Goal: Task Accomplishment & Management: Manage account settings

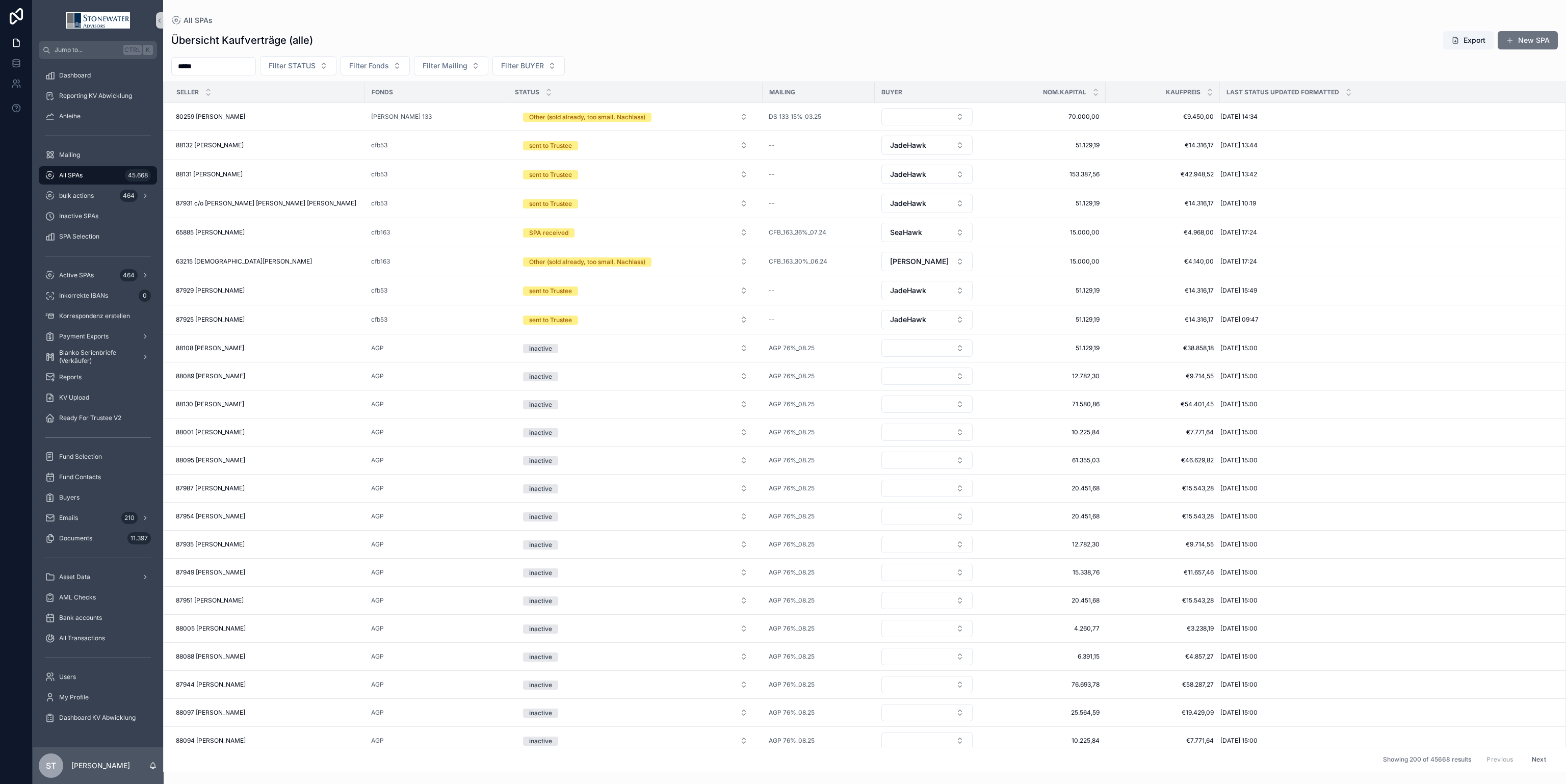
click at [92, 169] on div "All SPAs 45.668" at bounding box center [98, 175] width 106 height 16
drag, startPoint x: 255, startPoint y: 67, endPoint x: 115, endPoint y: 73, distance: 140.1
click at [115, 73] on div "Jump to... Ctrl K Dashboard Reporting KV Abwicklung Anleihe Mailing All SPAs 45…" at bounding box center [799, 392] width 1534 height 784
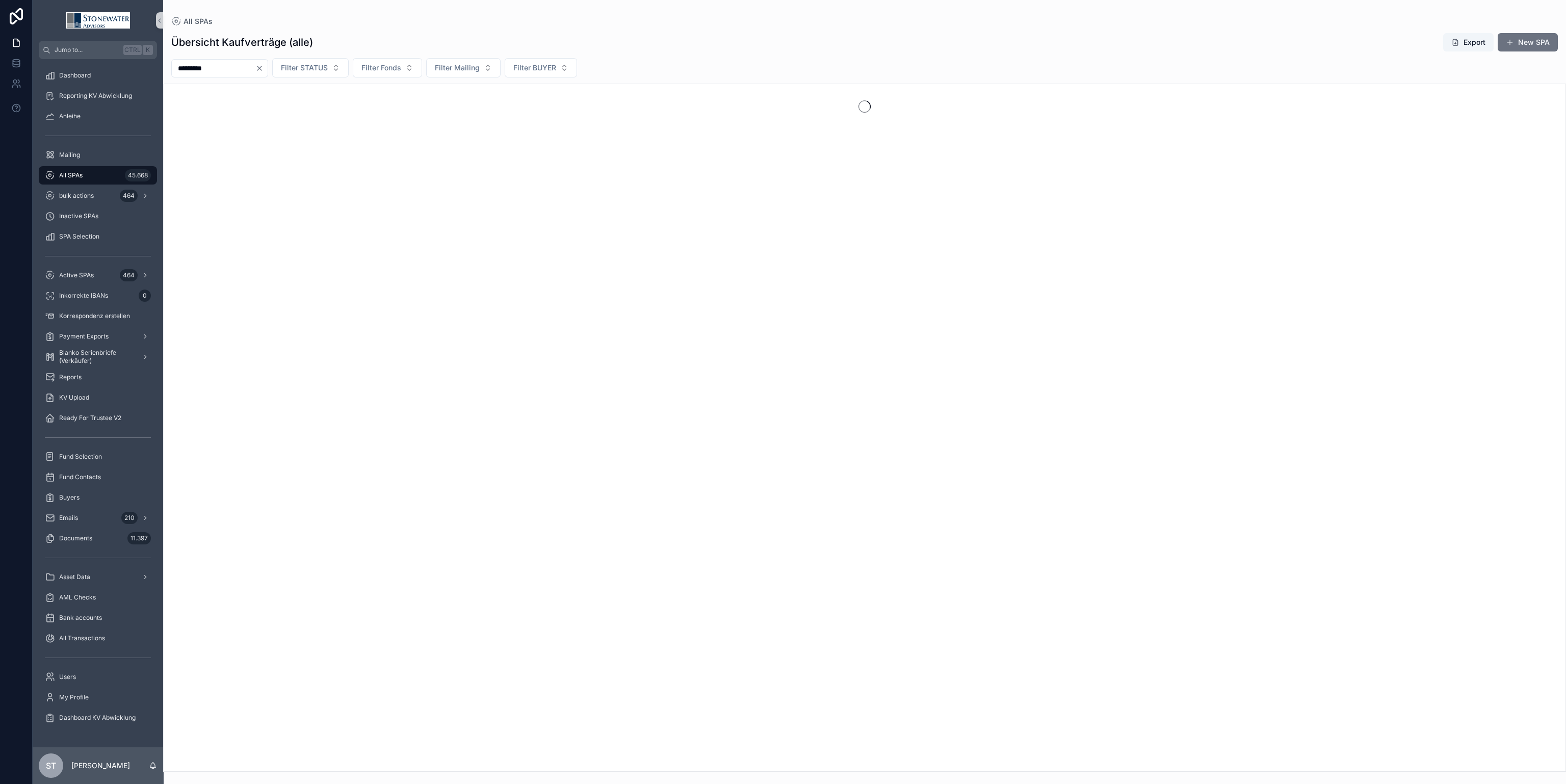
type input "*********"
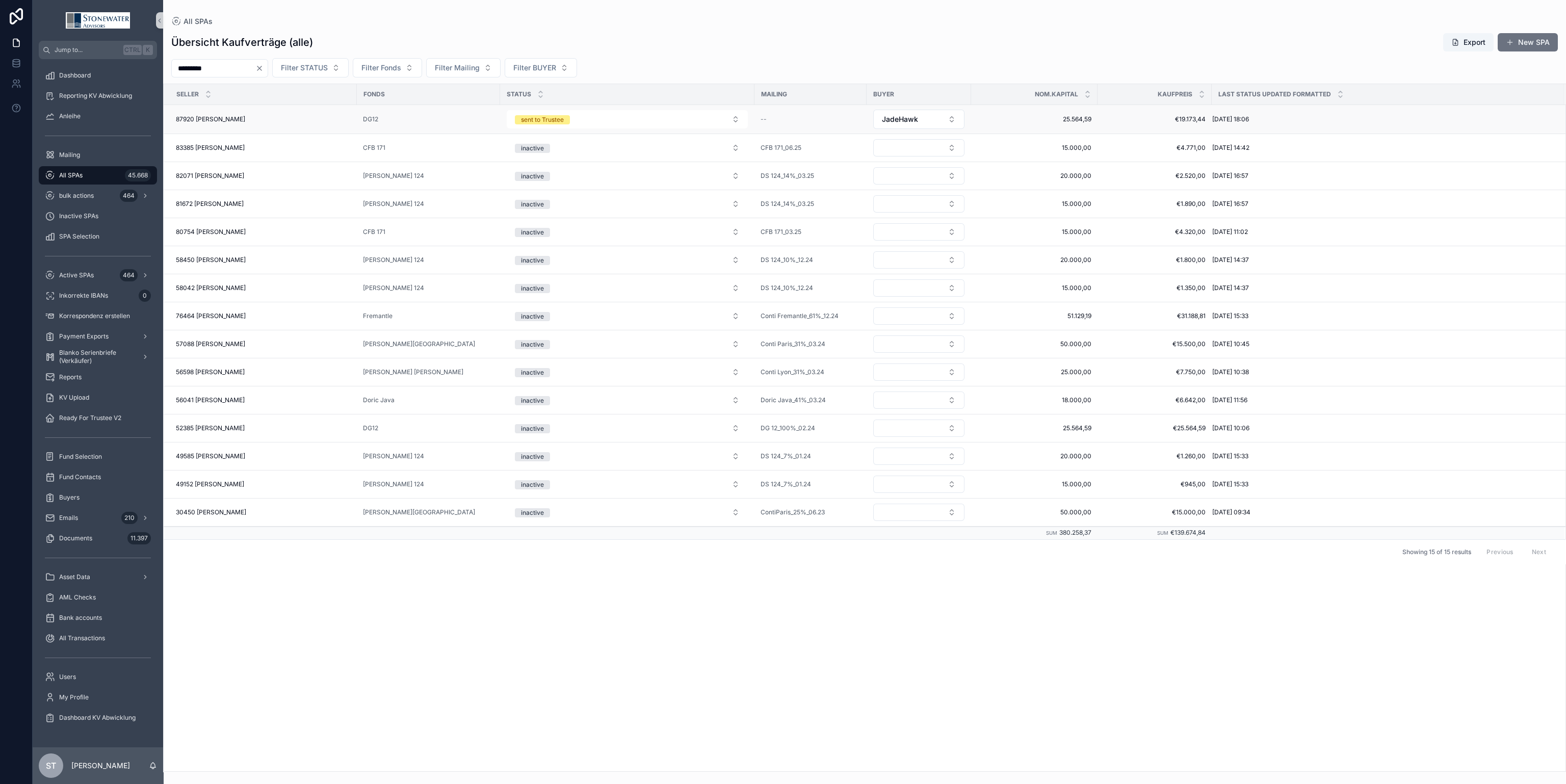
click at [308, 120] on div "87920 [PERSON_NAME] 87920 [PERSON_NAME]" at bounding box center [263, 120] width 175 height 8
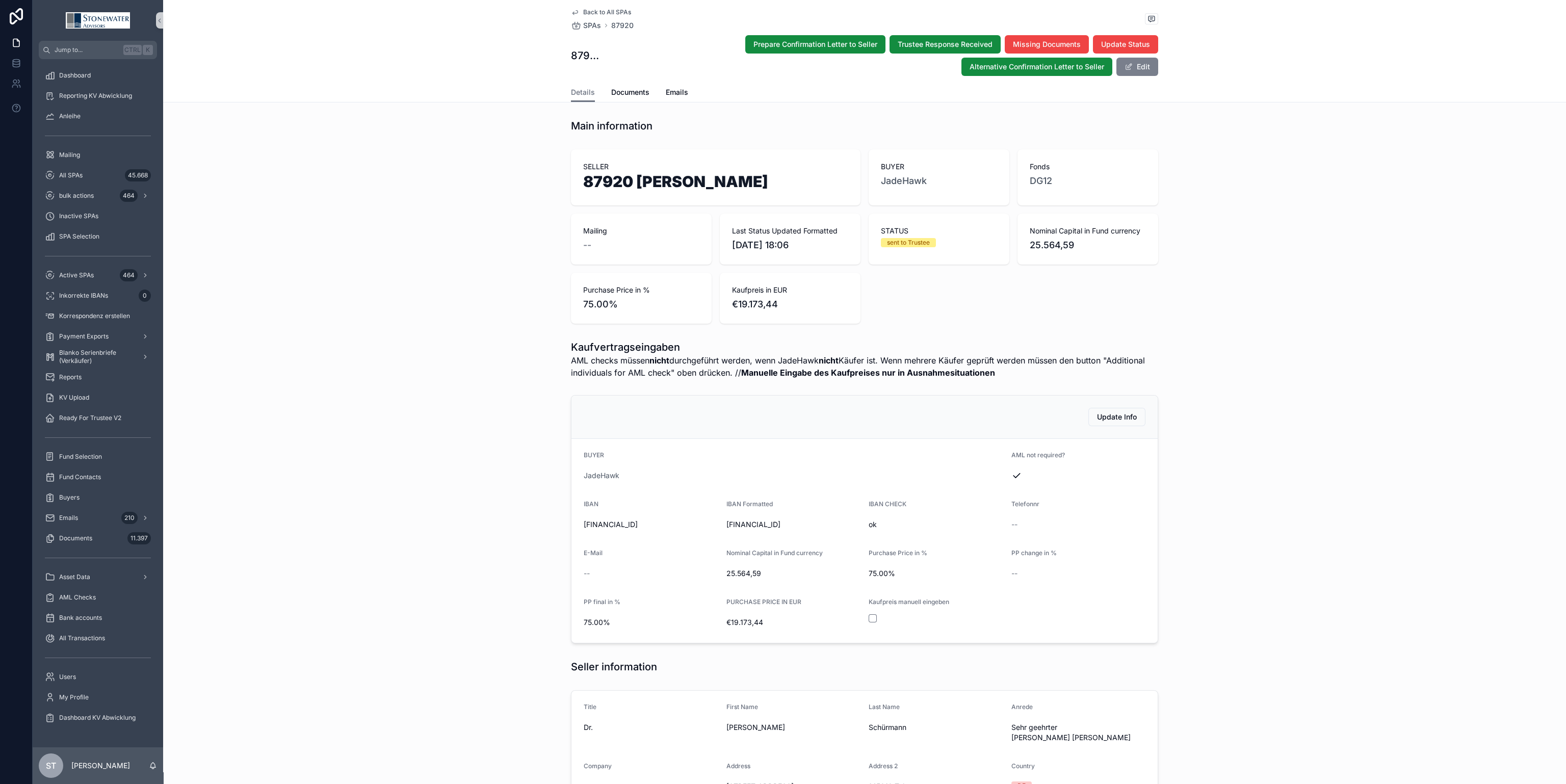
click at [1143, 64] on button "Edit" at bounding box center [1137, 67] width 42 height 19
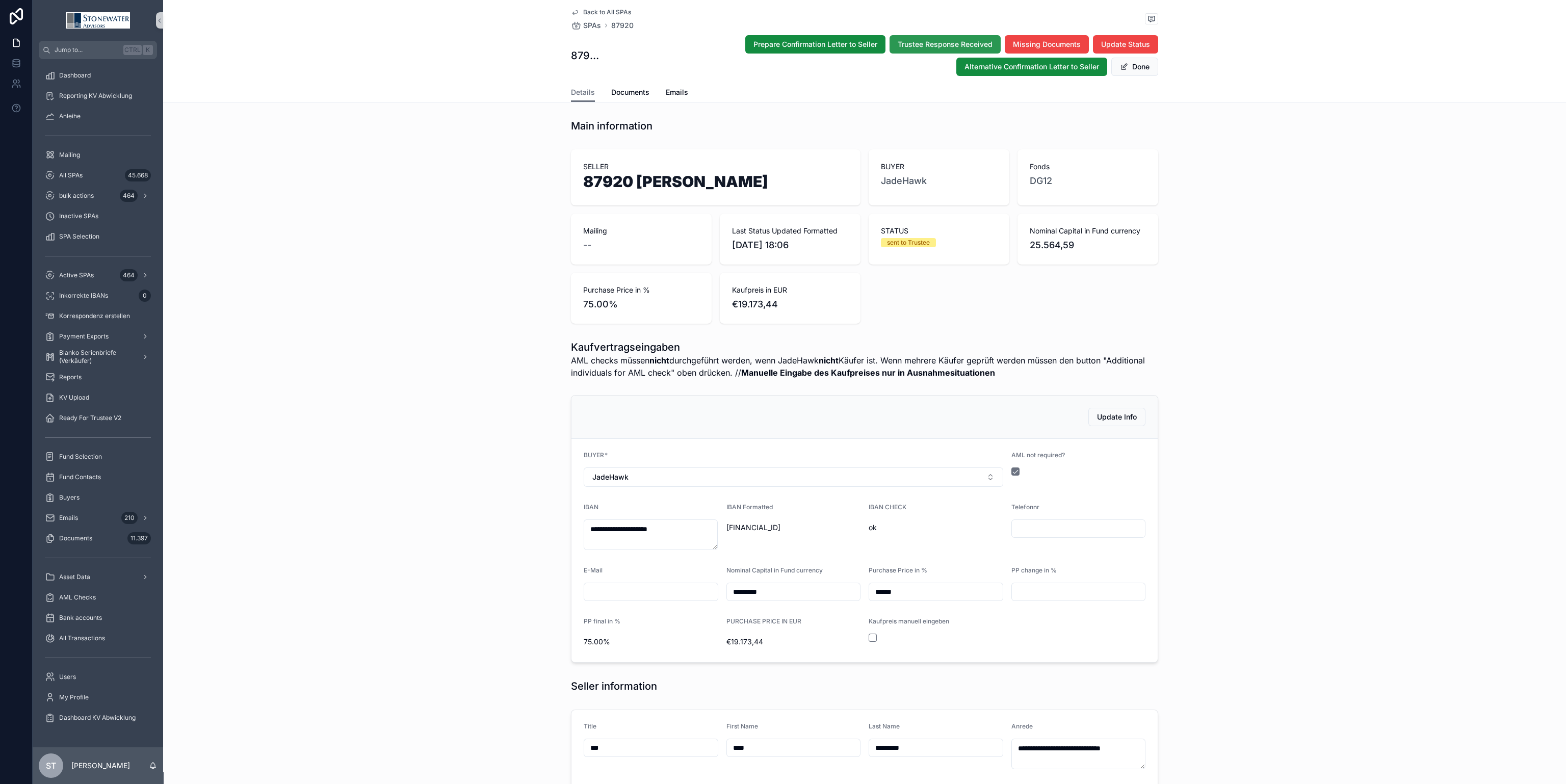
click at [962, 41] on span "Trustee Response Received" at bounding box center [946, 44] width 95 height 10
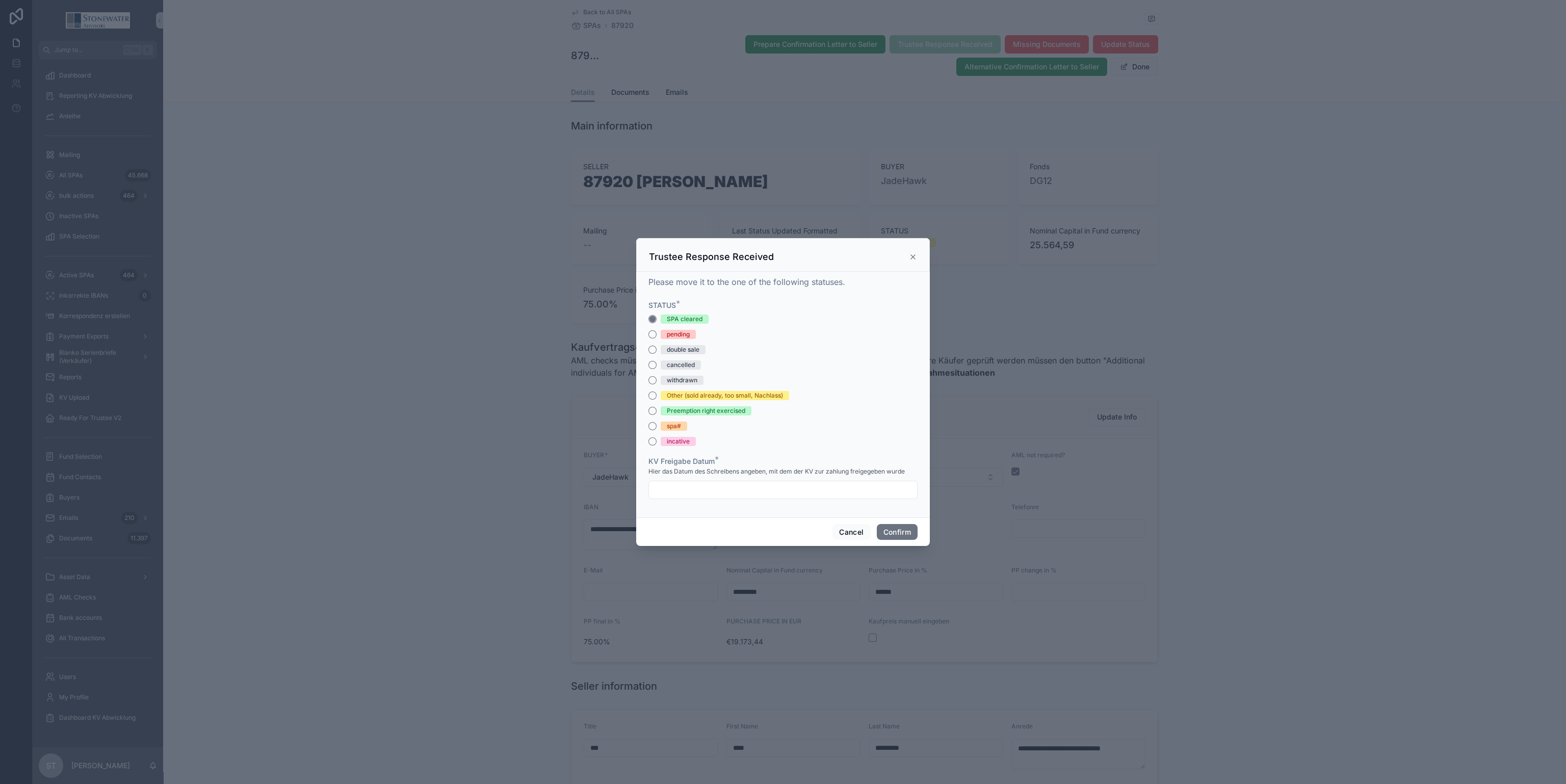
click at [720, 490] on input "text" at bounding box center [783, 490] width 268 height 14
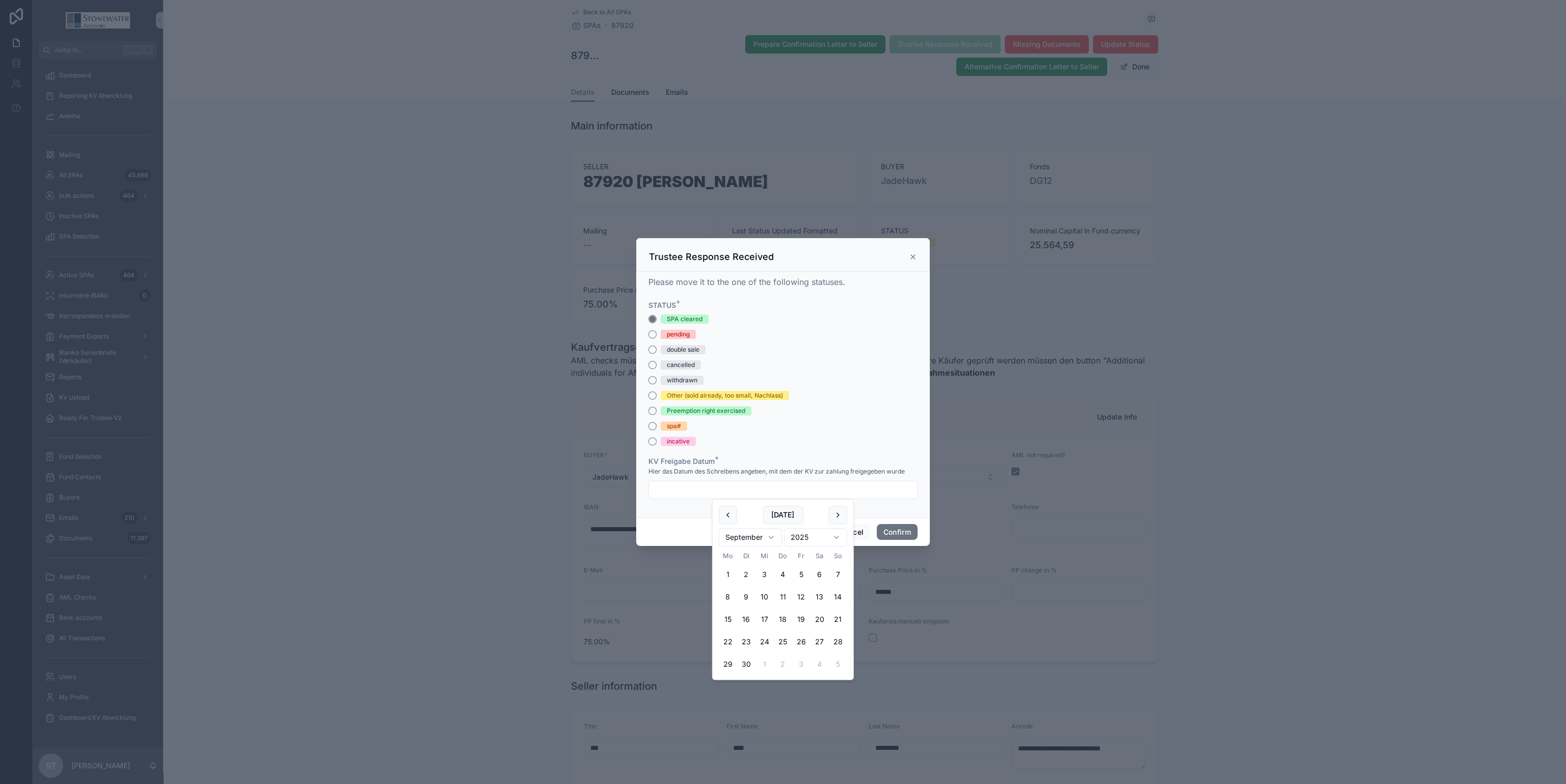
click at [742, 539] on html "Jump to... Ctrl K Dashboard Reporting KV Abwicklung Anleihe Mailing All SPAs 45…" at bounding box center [783, 392] width 1566 height 784
click at [787, 660] on button "28" at bounding box center [783, 664] width 19 height 19
type input "*********"
click at [898, 533] on button "Confirm" at bounding box center [897, 531] width 41 height 16
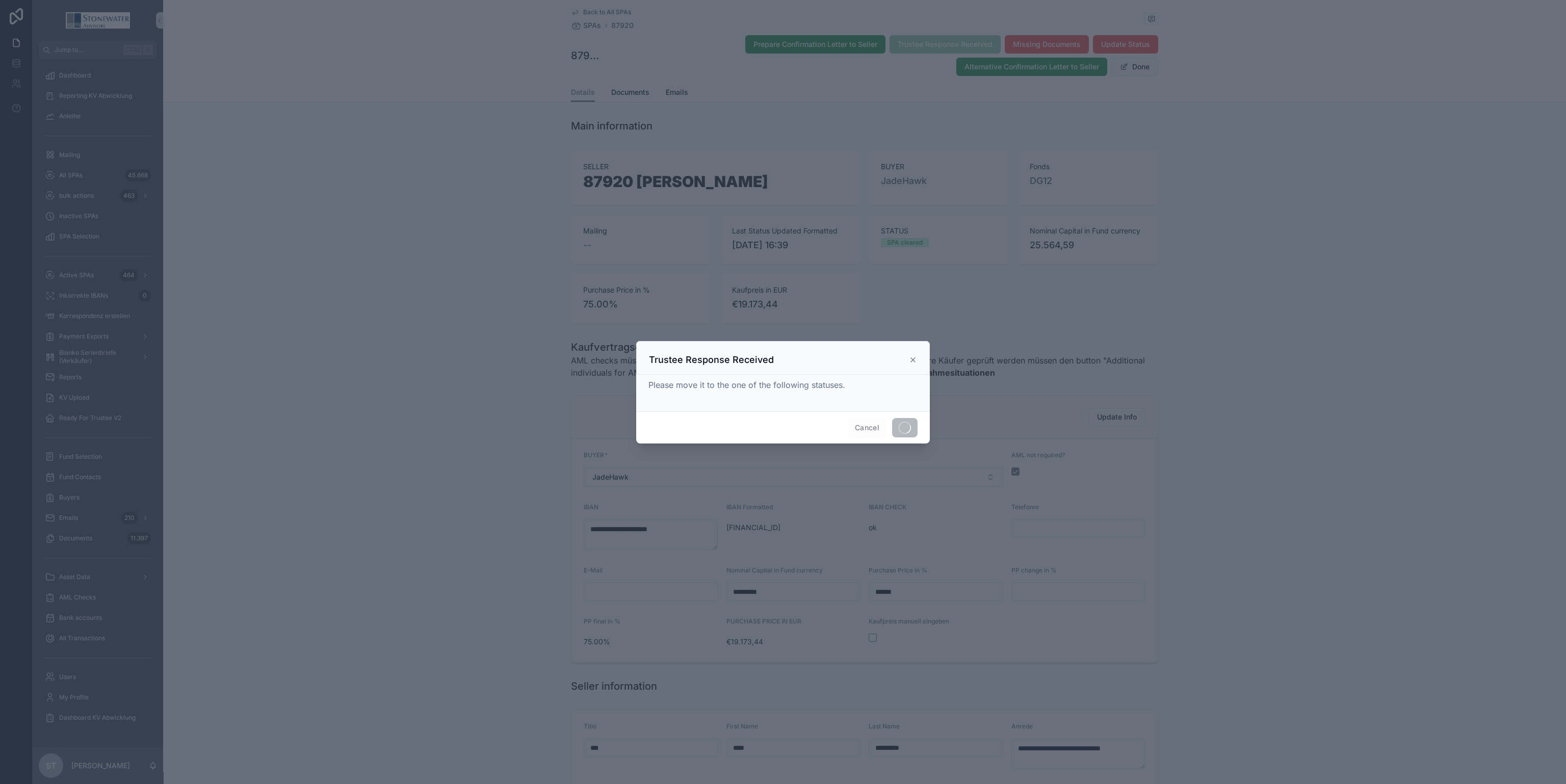
type textarea "**********"
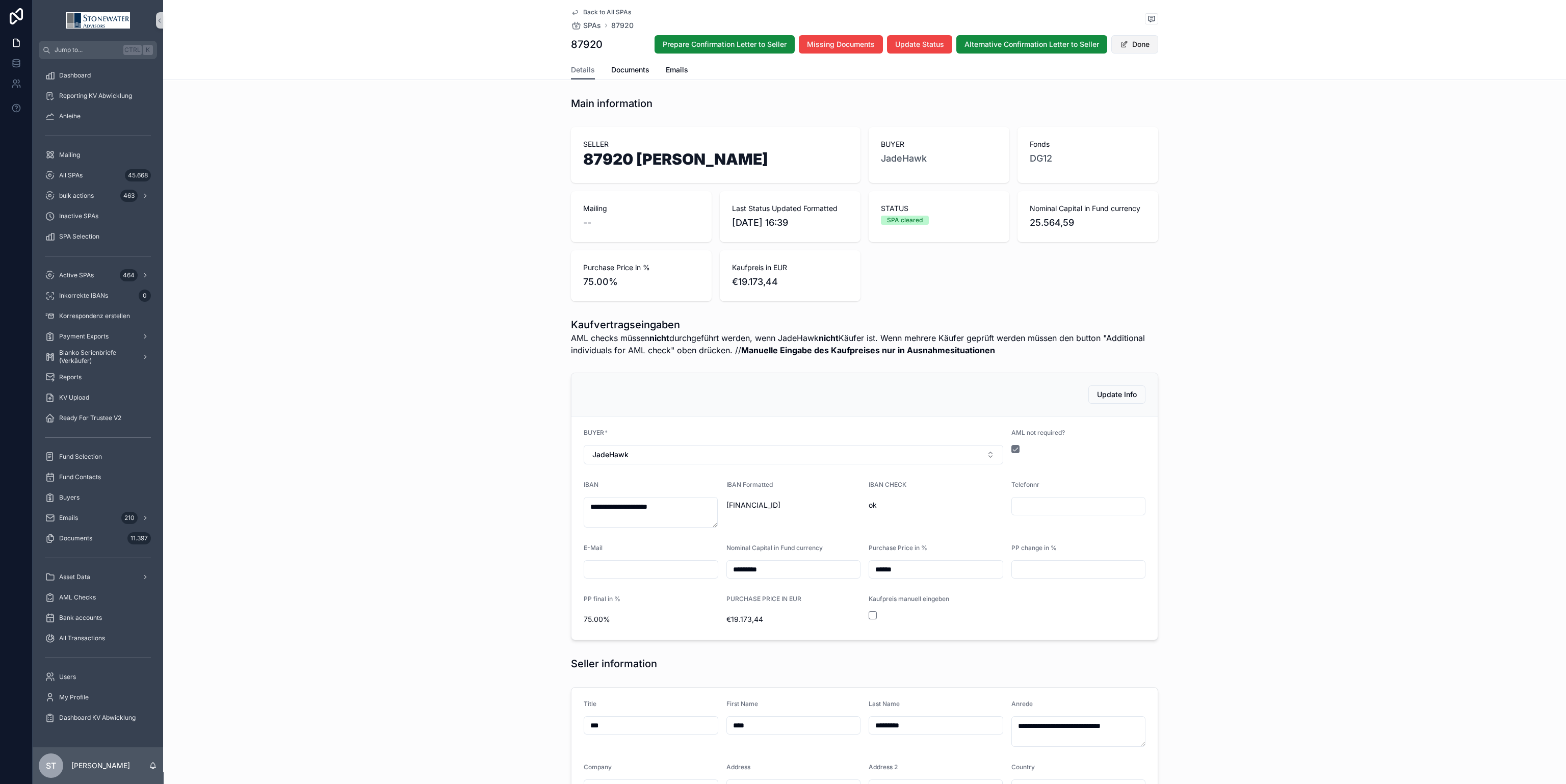
click at [1148, 39] on button "Done" at bounding box center [1134, 44] width 47 height 19
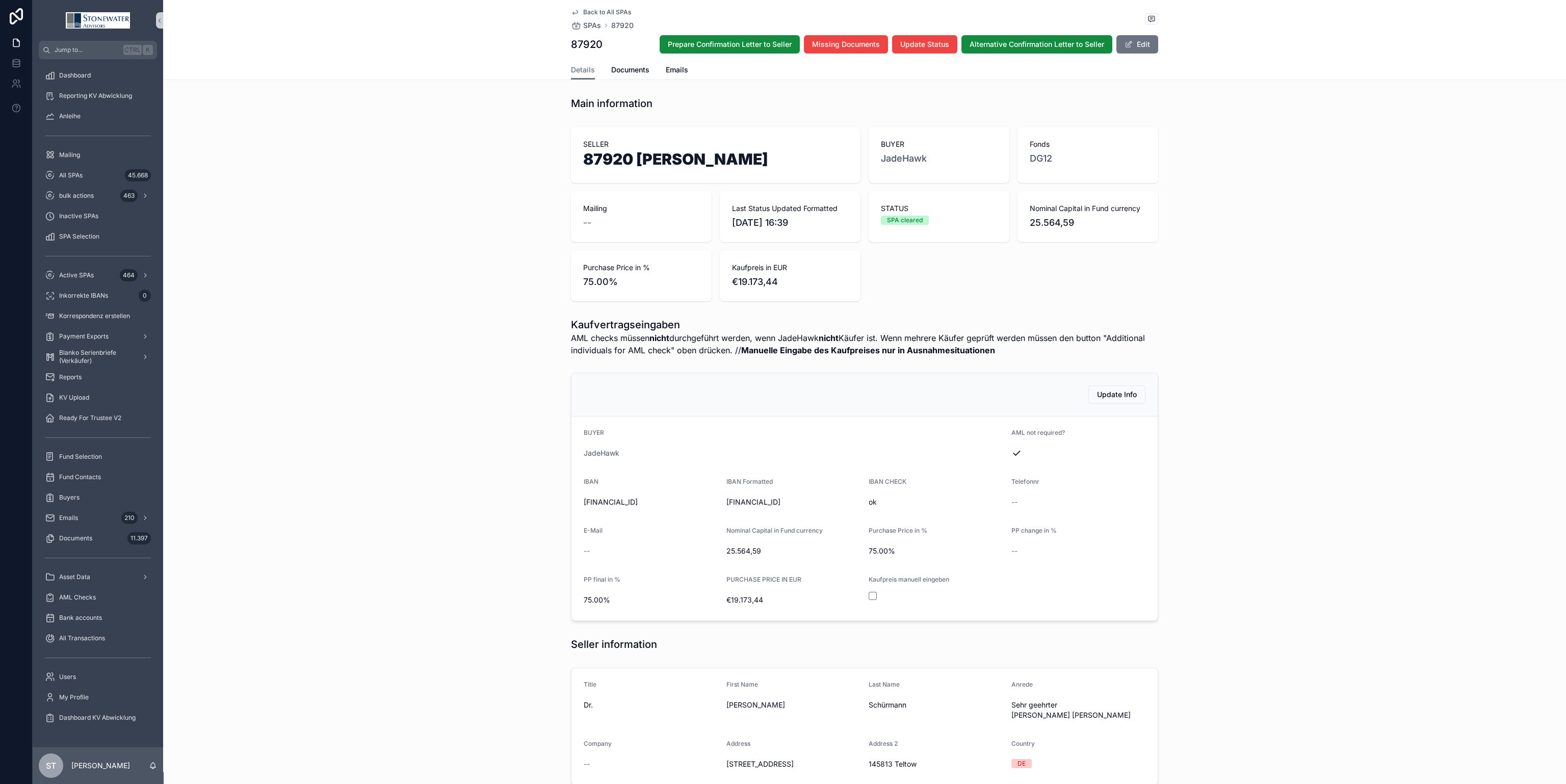
click at [1331, 529] on div "Update Info BUYER JadeHawk AML not required? IBAN [FINANCIAL_ID] IBAN Formatted…" at bounding box center [864, 496] width 1403 height 256
click at [604, 13] on span "Back to All SPAs" at bounding box center [607, 13] width 48 height 8
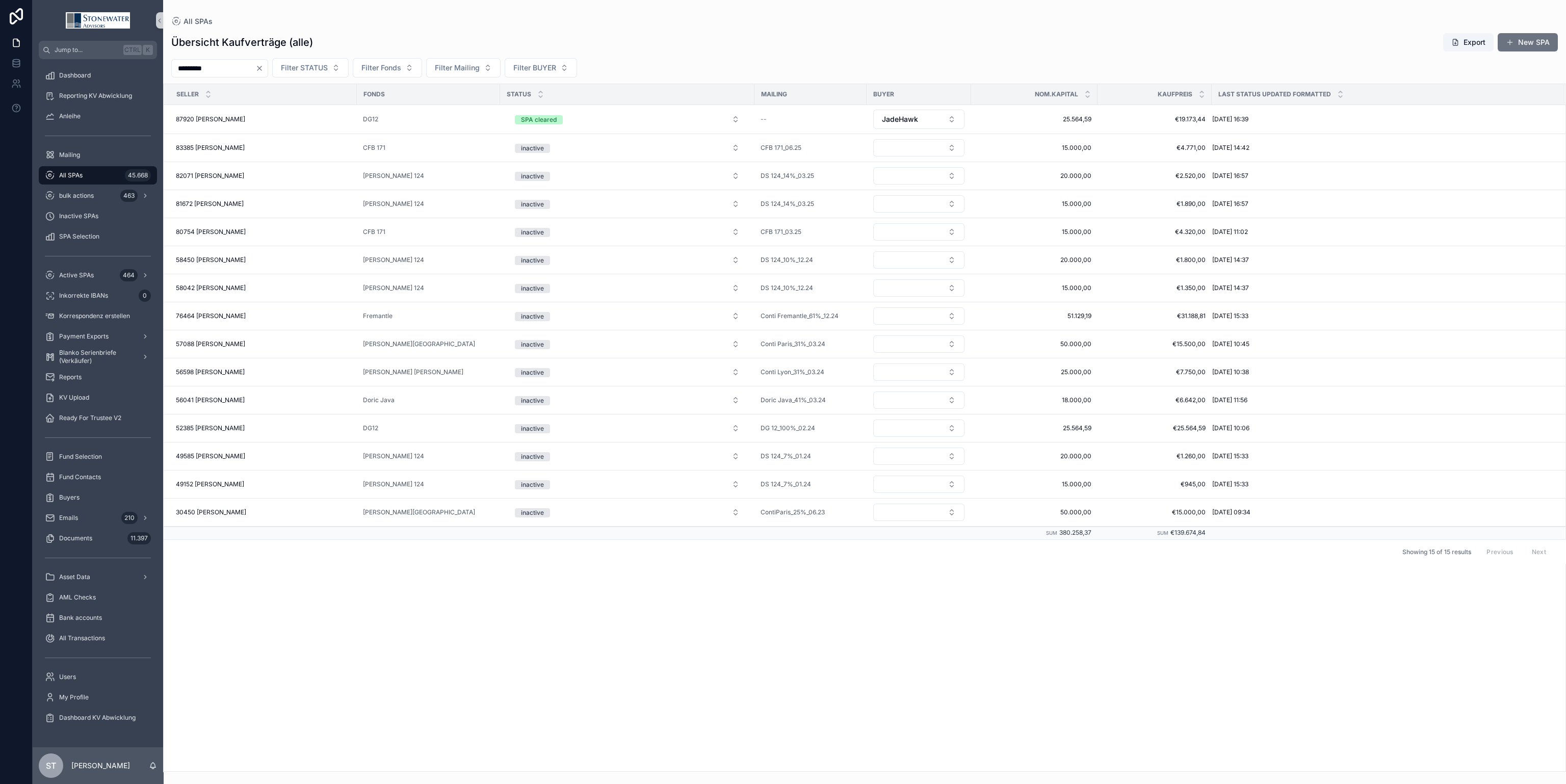
click at [252, 64] on input "*********" at bounding box center [213, 68] width 83 height 14
drag, startPoint x: 253, startPoint y: 67, endPoint x: 44, endPoint y: 82, distance: 209.5
click at [44, 82] on div "Jump to... Ctrl K Dashboard Reporting KV Abwicklung Anleihe Mailing All SPAs 45…" at bounding box center [799, 392] width 1534 height 784
type input "****"
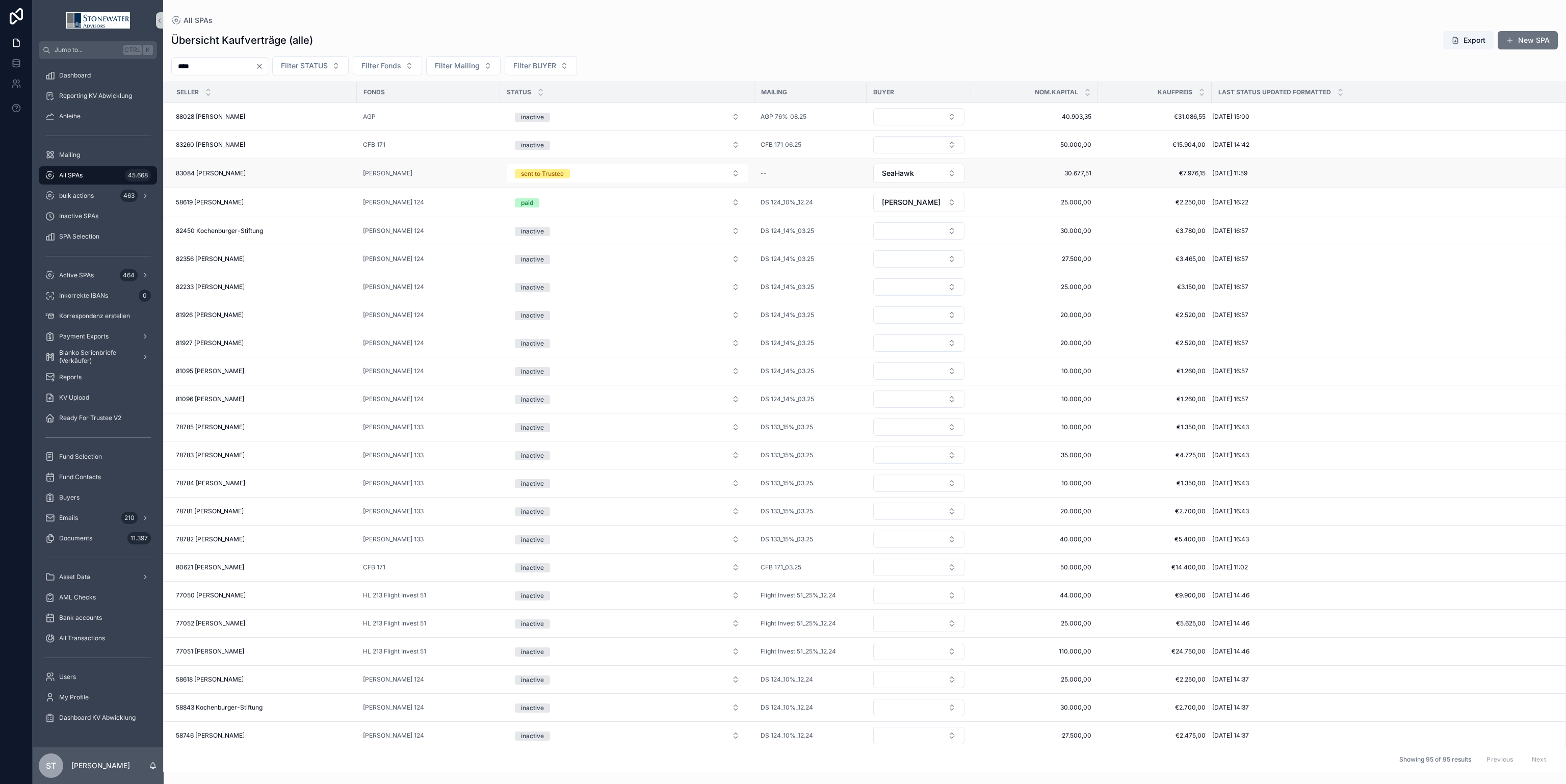
click at [256, 175] on div "83084 [PERSON_NAME] 83084 [PERSON_NAME]" at bounding box center [263, 173] width 175 height 8
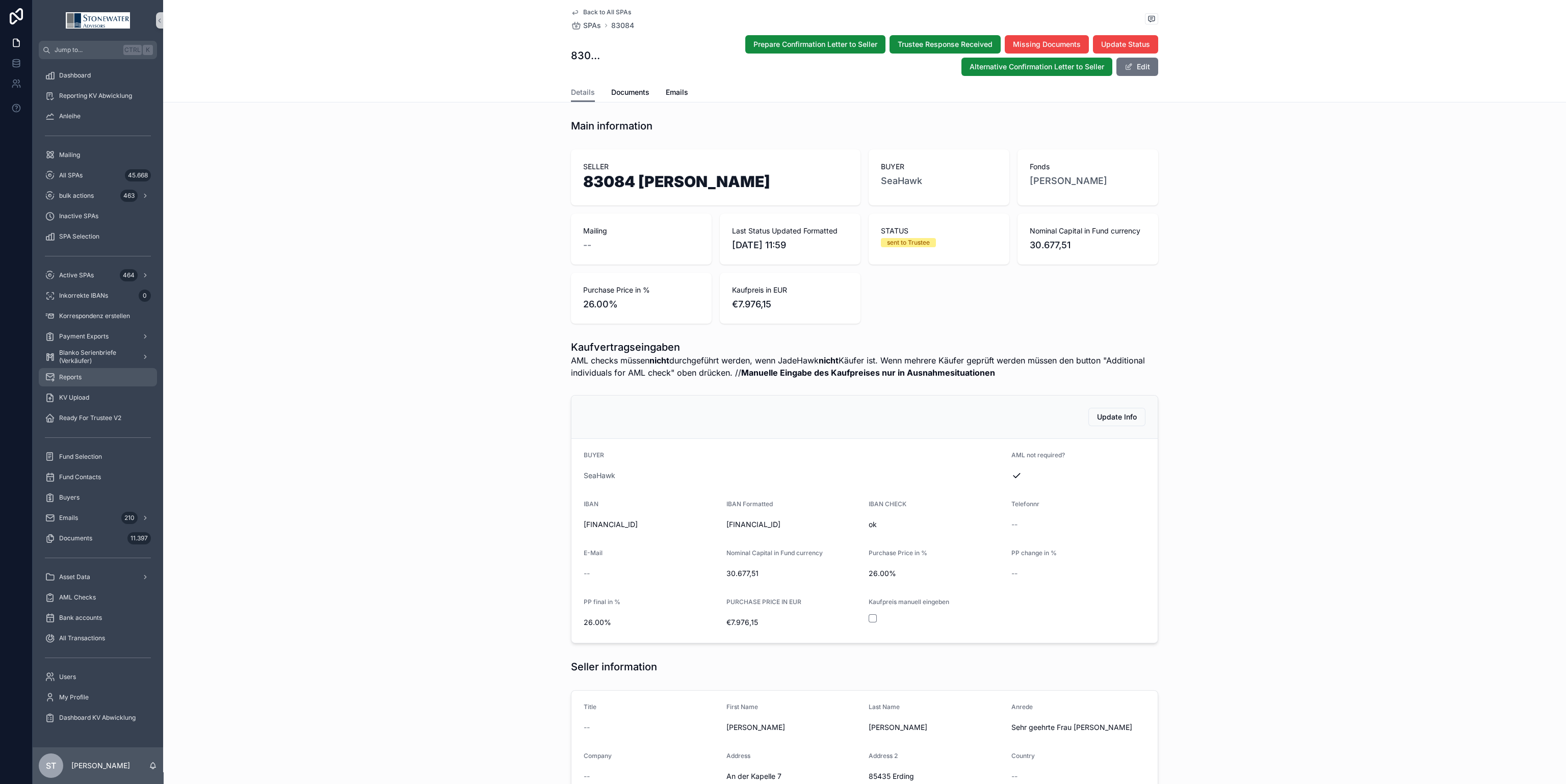
click at [118, 379] on div "Reports" at bounding box center [98, 377] width 106 height 16
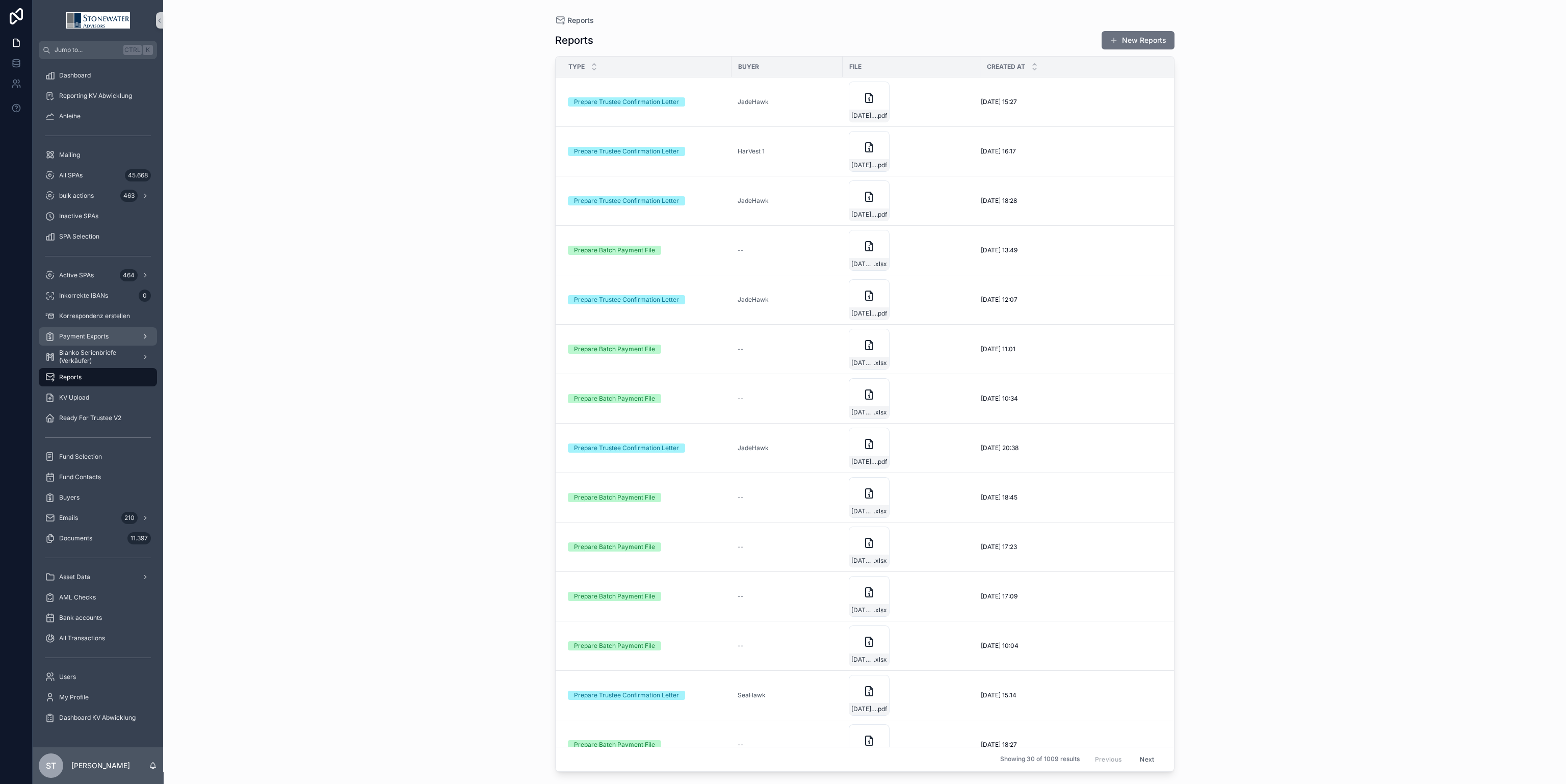
click at [75, 337] on span "Payment Exports" at bounding box center [84, 337] width 49 height 8
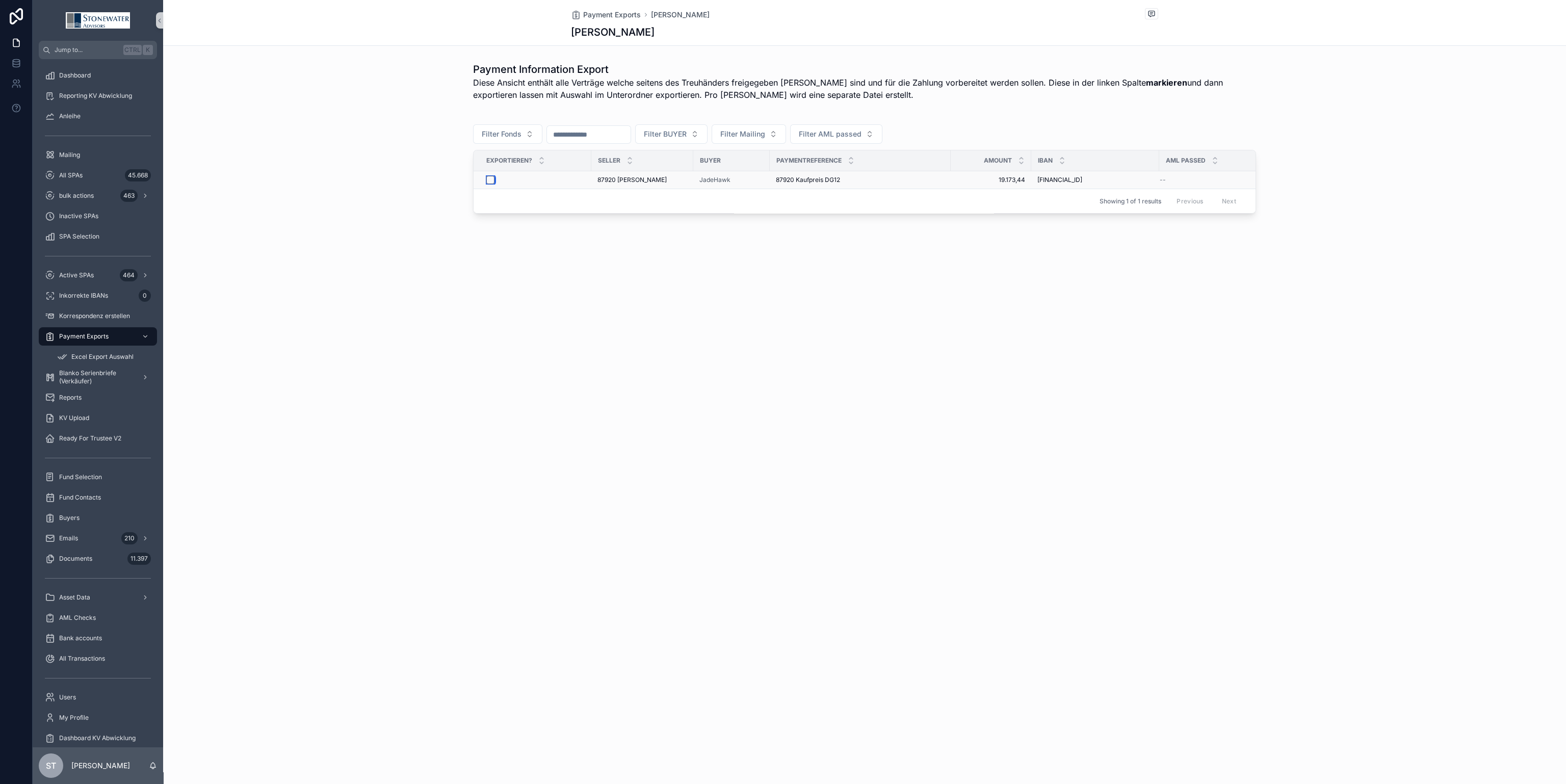
click at [488, 182] on button "scrollable content" at bounding box center [491, 180] width 8 height 8
click at [121, 350] on div "Excel Export Auswahl" at bounding box center [104, 356] width 94 height 16
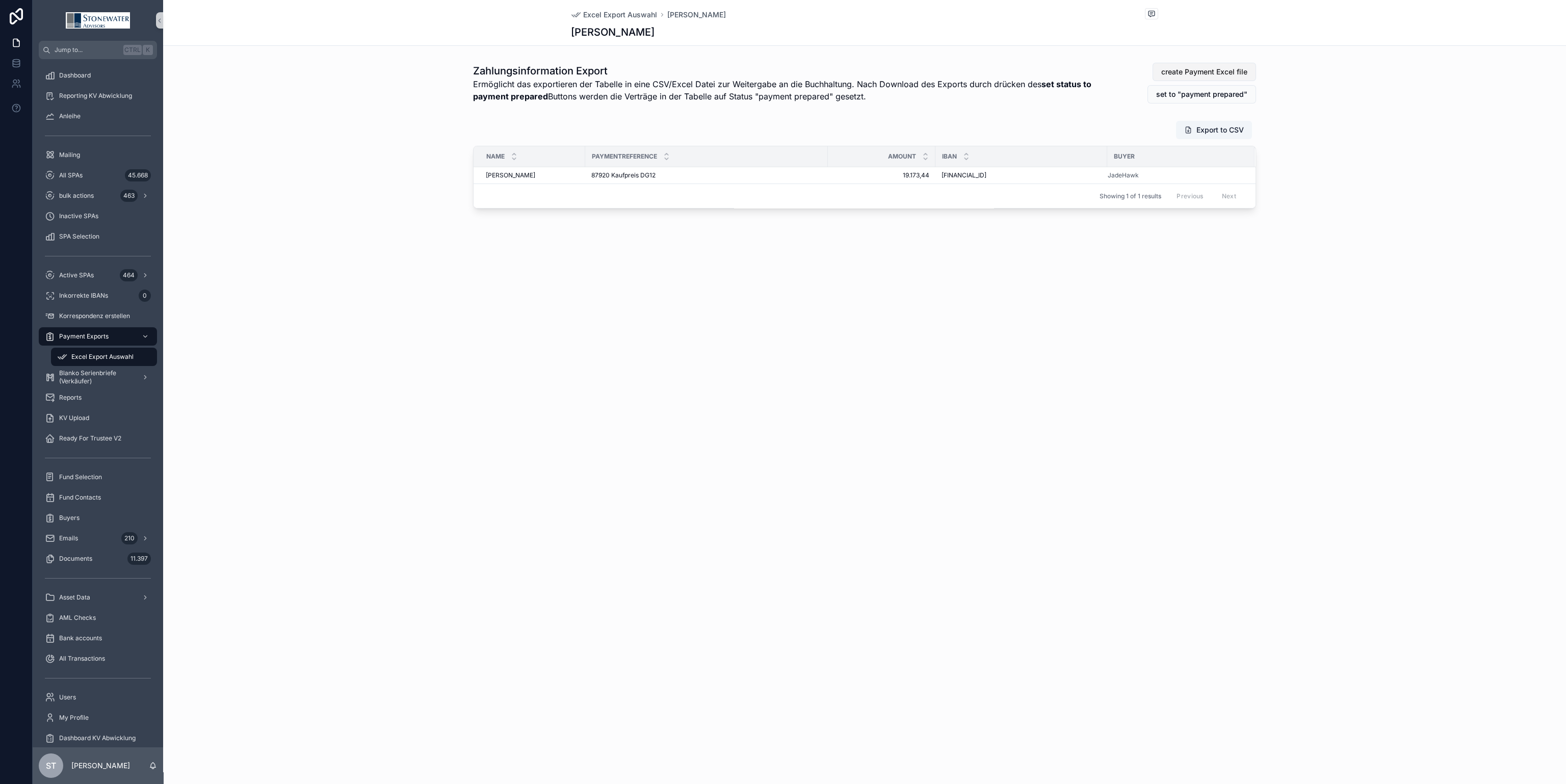
click at [1239, 68] on span "create Payment Excel file" at bounding box center [1204, 72] width 86 height 10
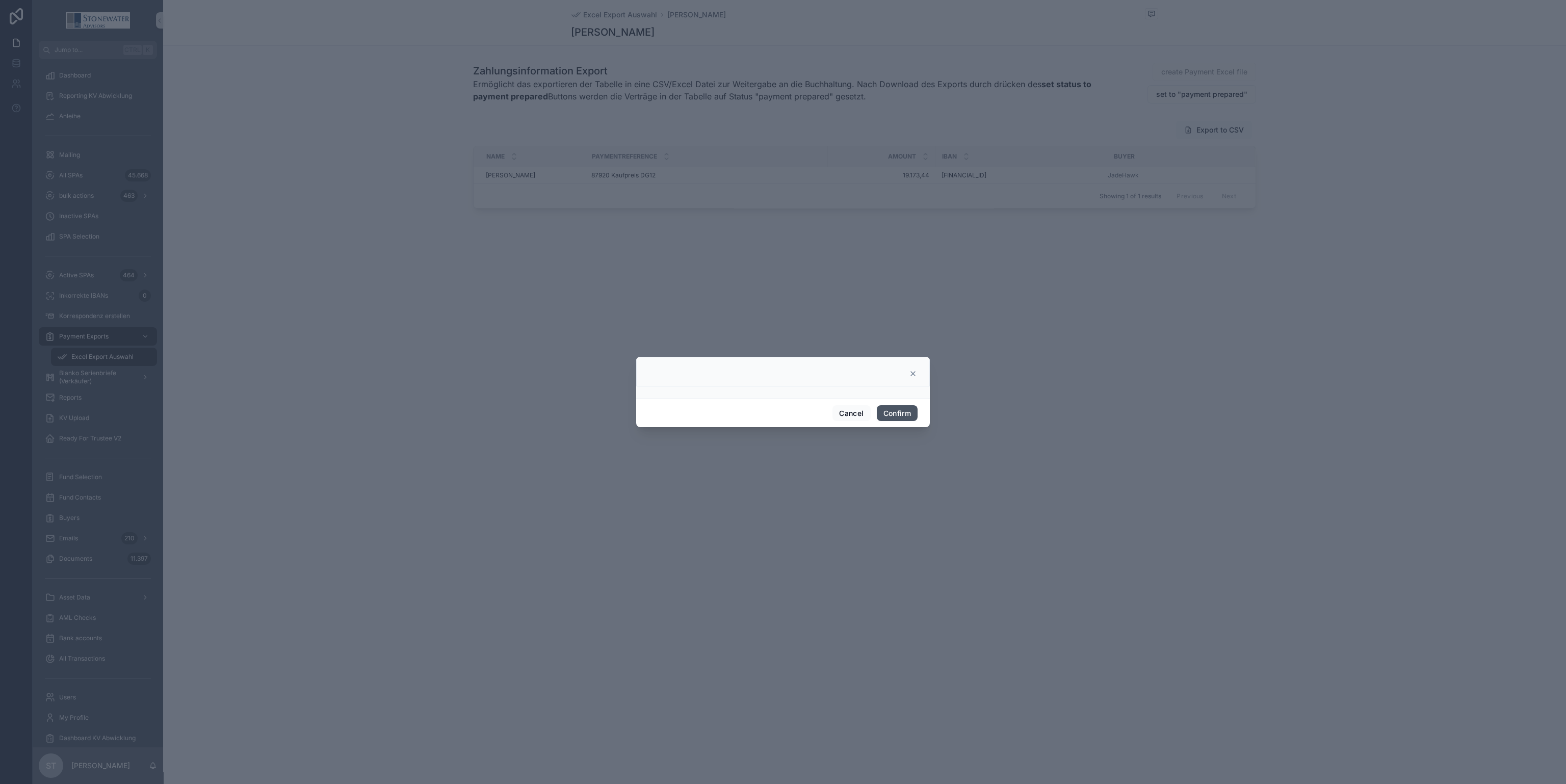
click at [893, 412] on button "Confirm" at bounding box center [897, 412] width 41 height 16
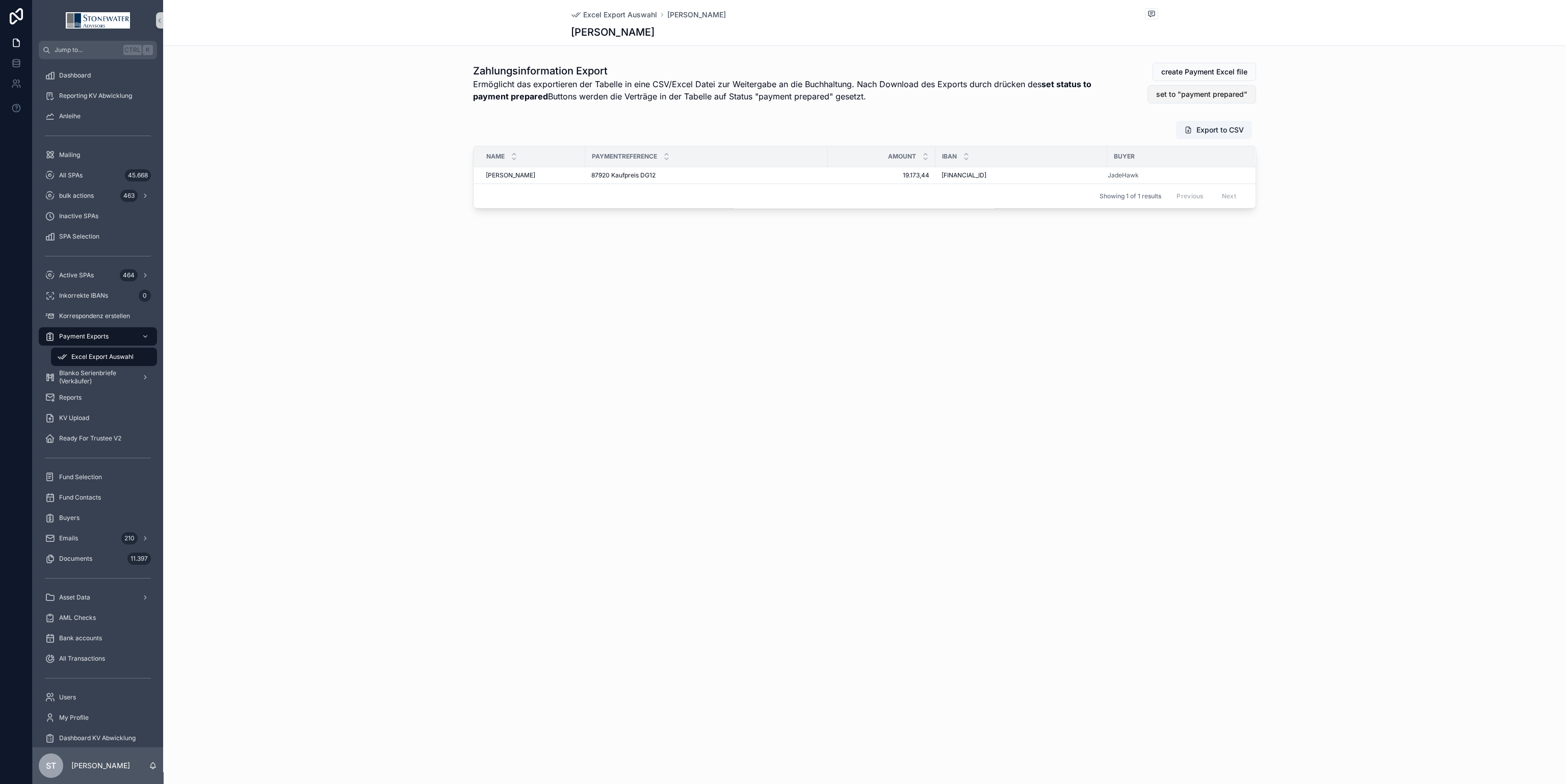
click at [1246, 98] on span "set to "payment prepared"" at bounding box center [1202, 94] width 92 height 10
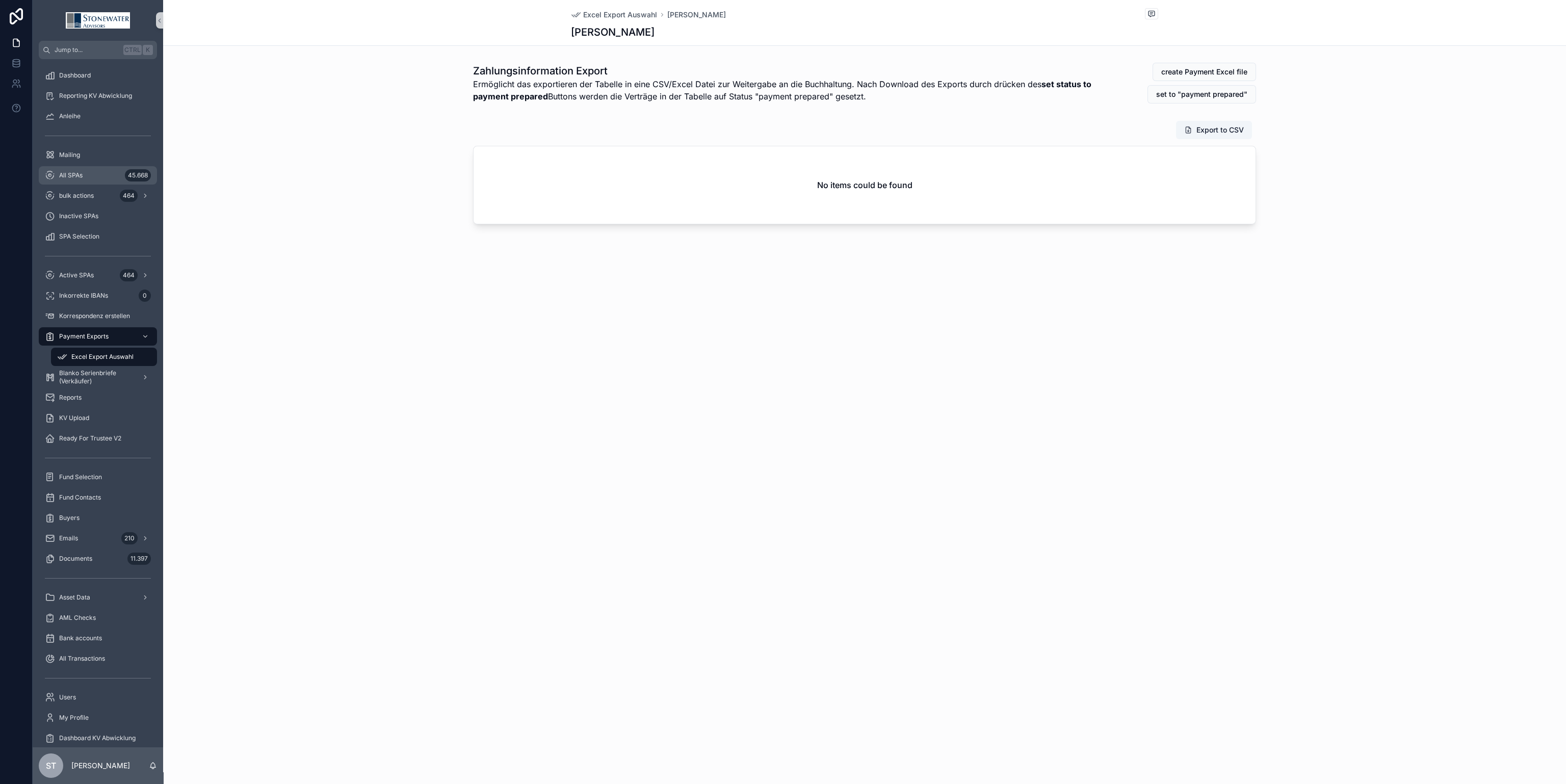
drag, startPoint x: 70, startPoint y: 171, endPoint x: 12, endPoint y: 153, distance: 60.7
click at [70, 171] on span "All SPAs" at bounding box center [71, 176] width 24 height 8
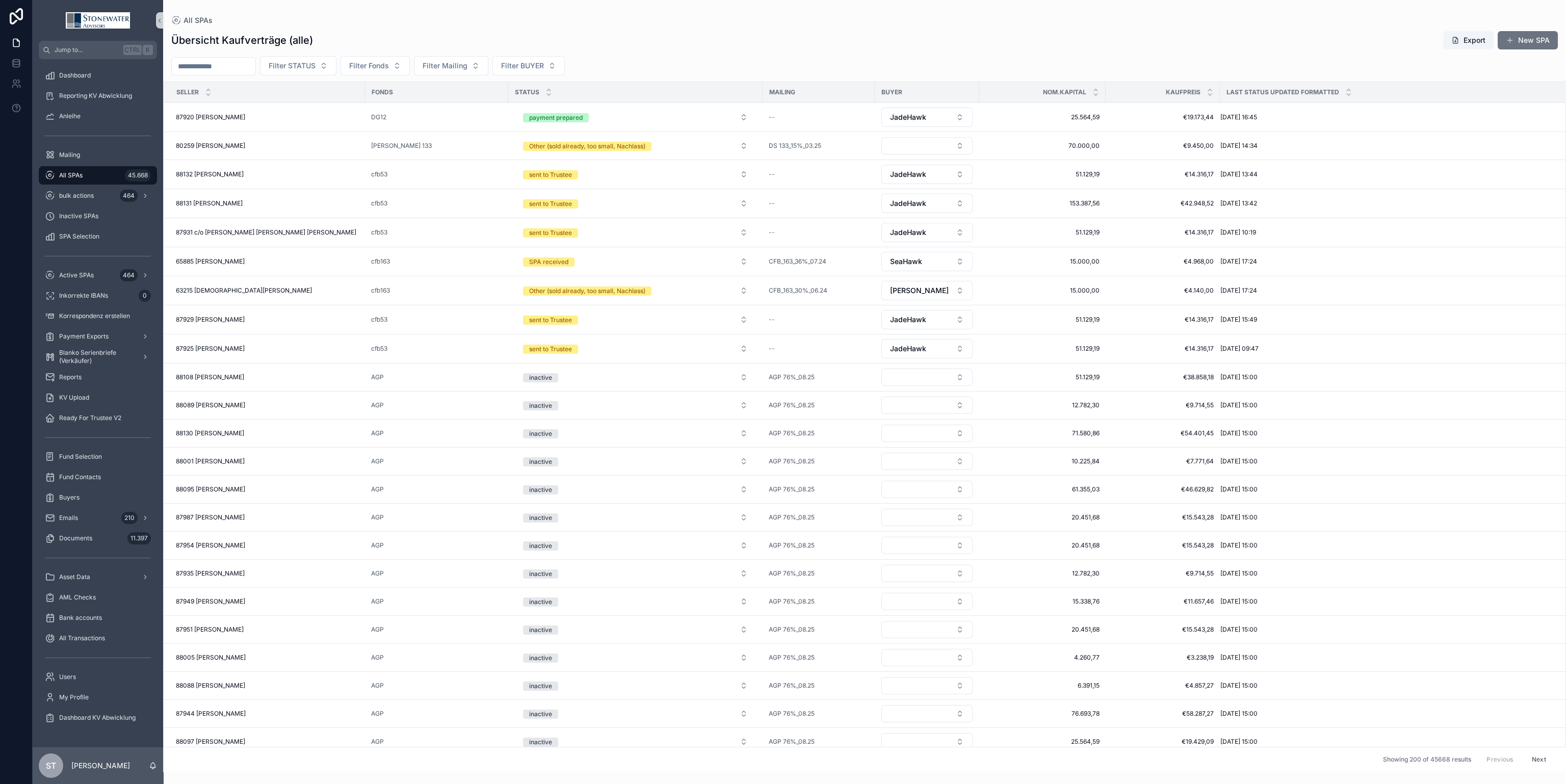
click at [225, 64] on input "scrollable content" at bounding box center [213, 66] width 83 height 14
type input "****"
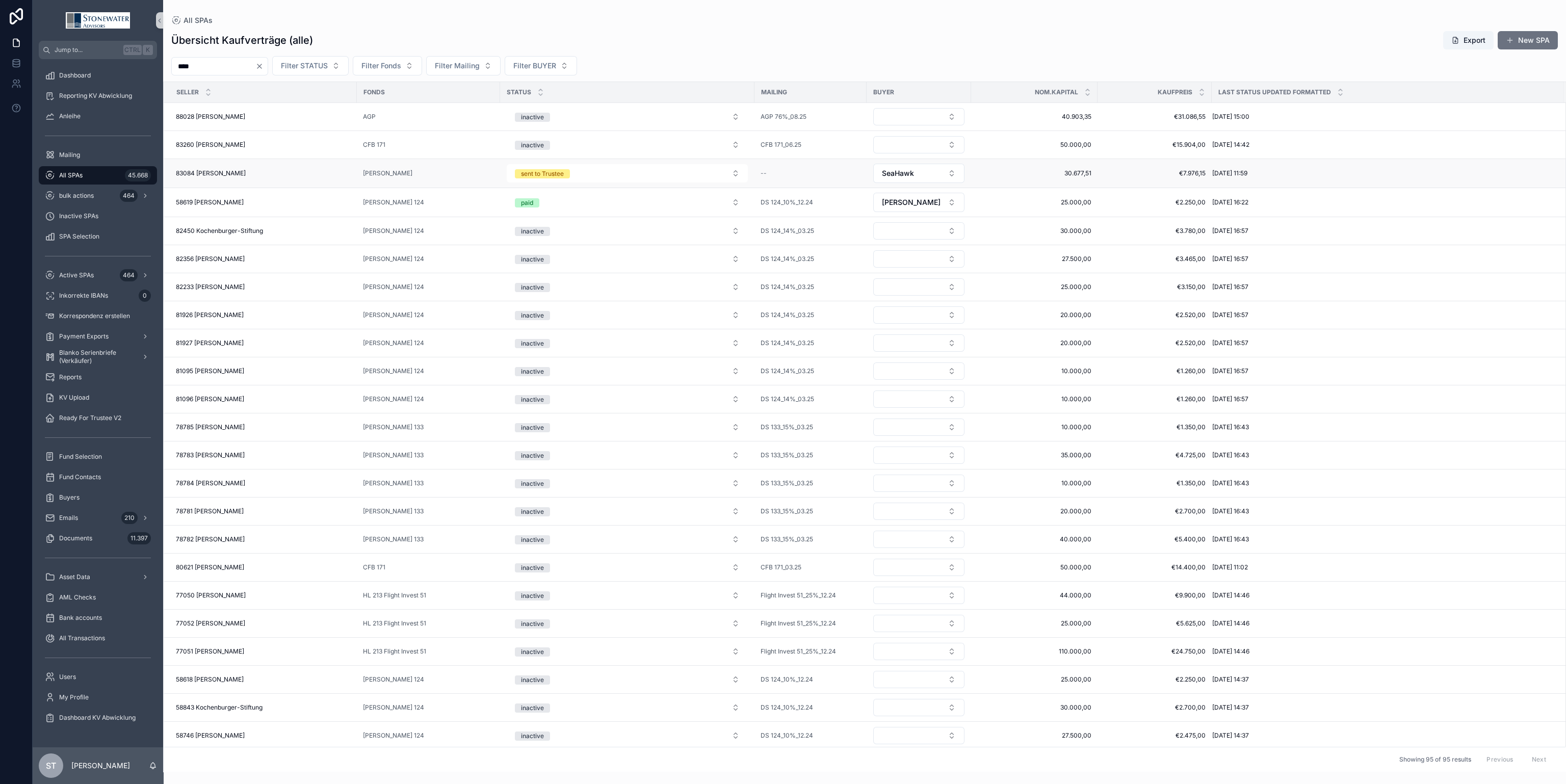
click at [263, 174] on div "83084 [PERSON_NAME] 83084 [PERSON_NAME]" at bounding box center [263, 173] width 175 height 8
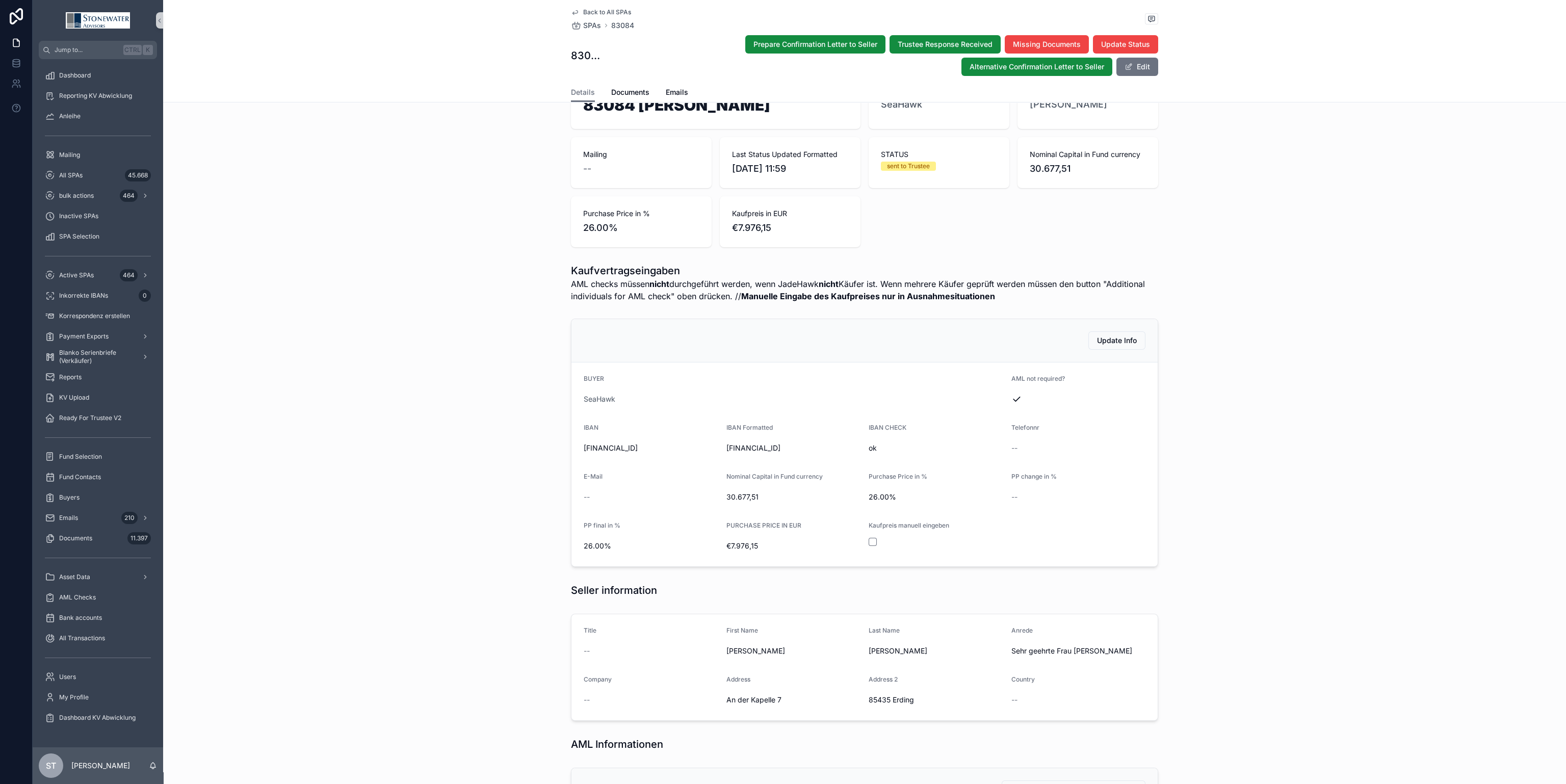
scroll to position [153, 0]
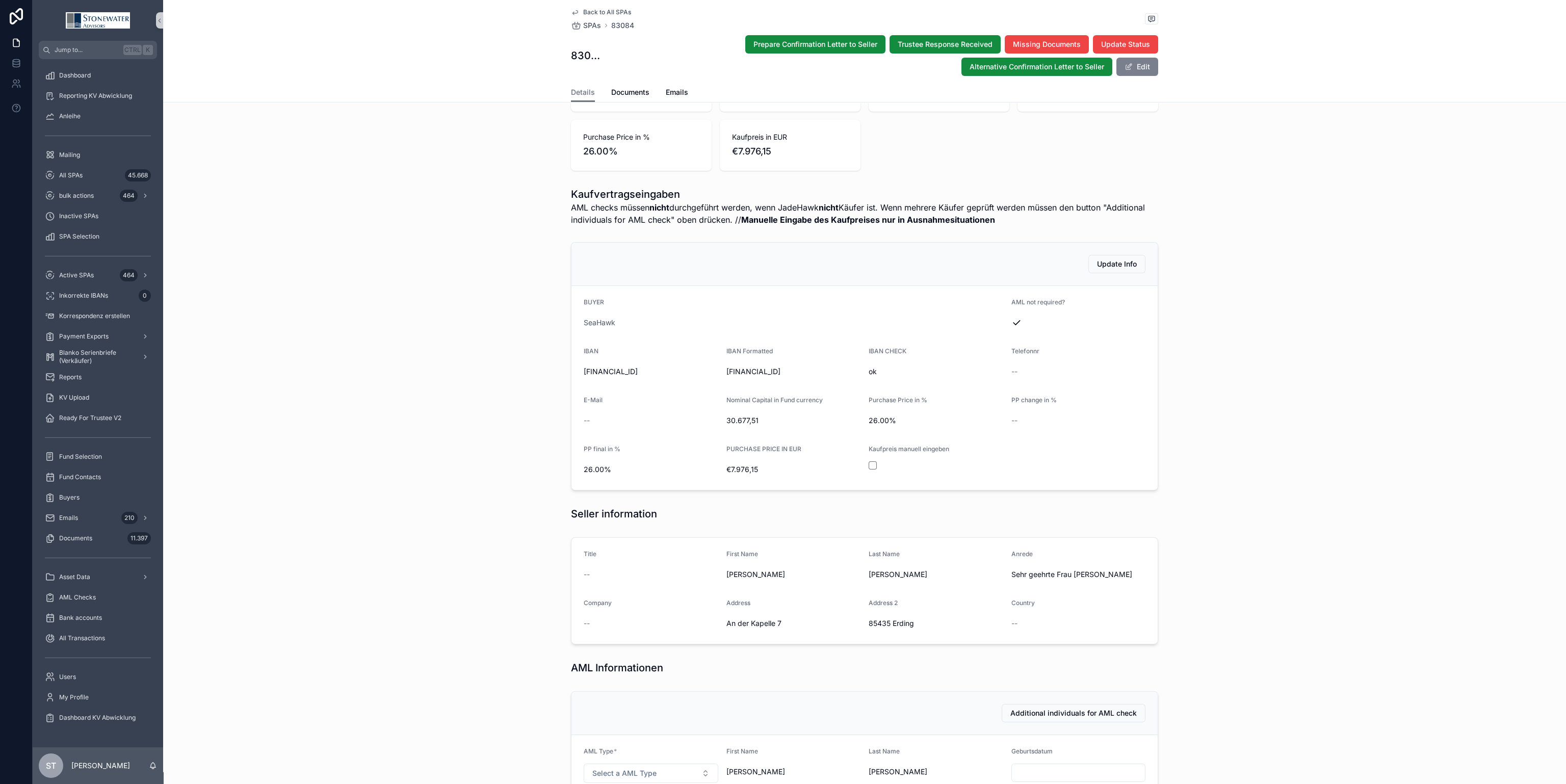
click at [1126, 70] on button "Edit" at bounding box center [1137, 67] width 42 height 19
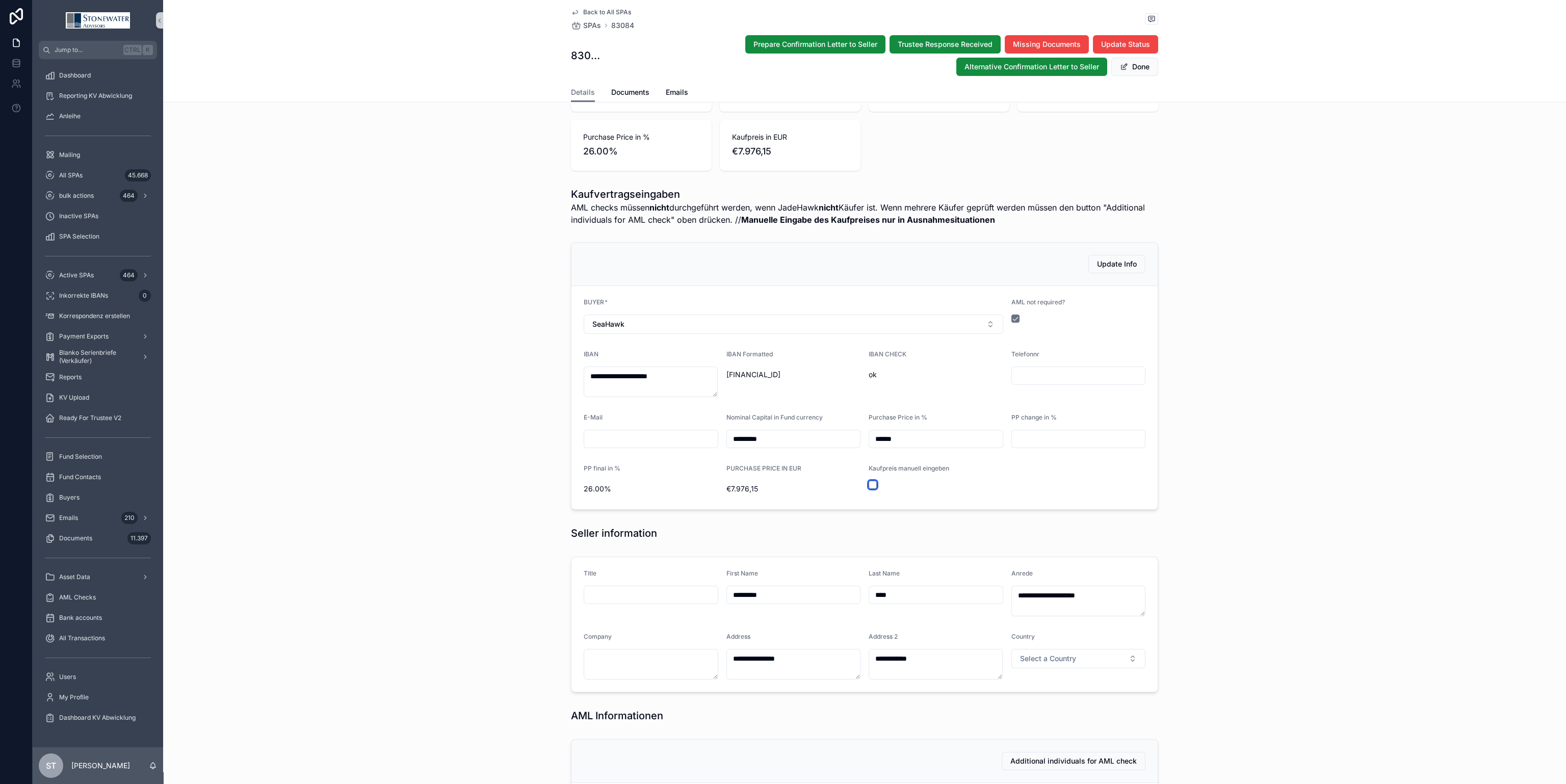
click at [869, 486] on button "scrollable content" at bounding box center [873, 484] width 8 height 8
click at [1018, 490] on input "scrollable content" at bounding box center [1078, 490] width 133 height 14
paste input "*********"
type input "*********"
click at [950, 498] on div "Kaufpreis manuell eingeben" at bounding box center [935, 481] width 135 height 35
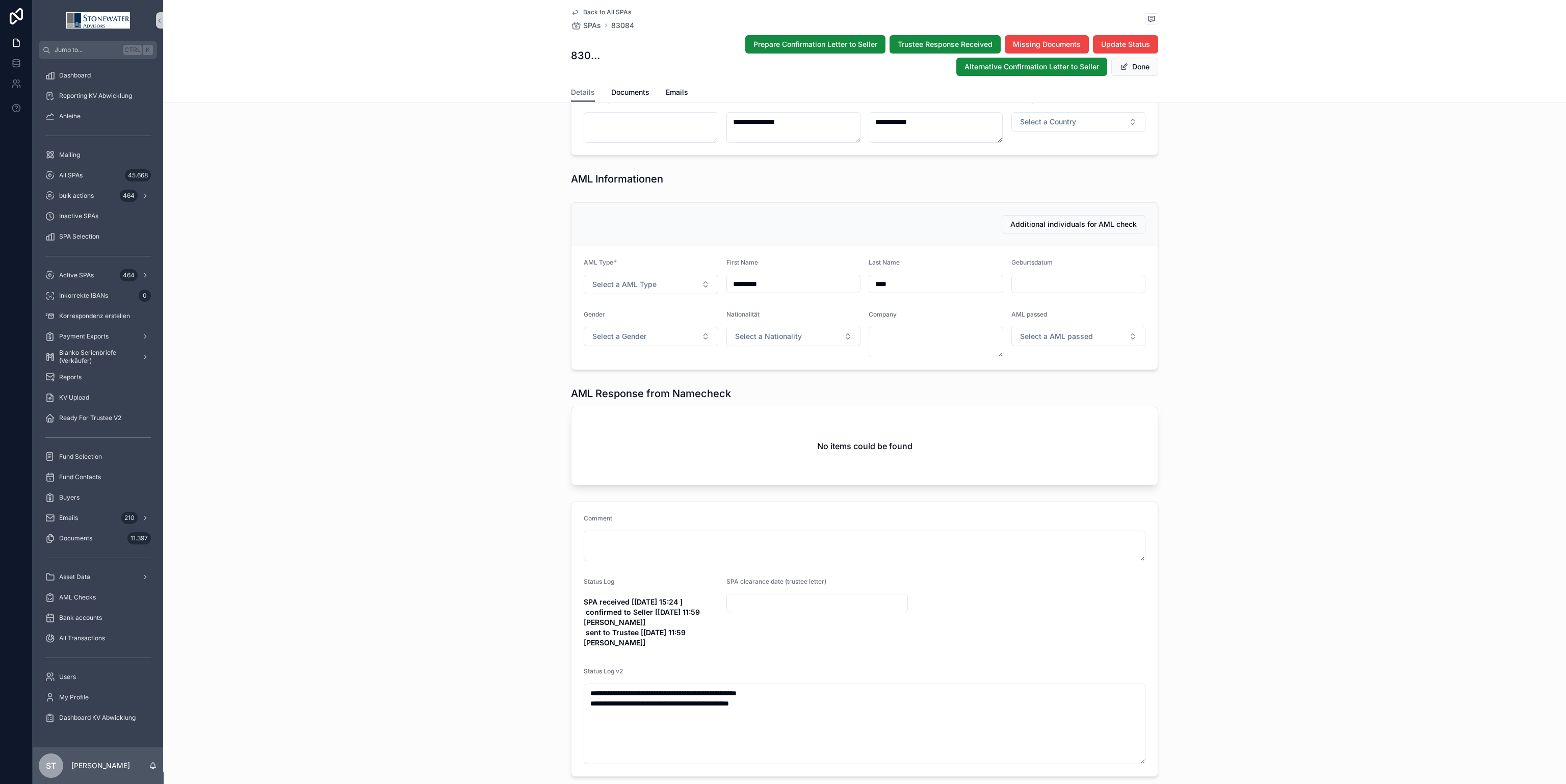
scroll to position [754, 0]
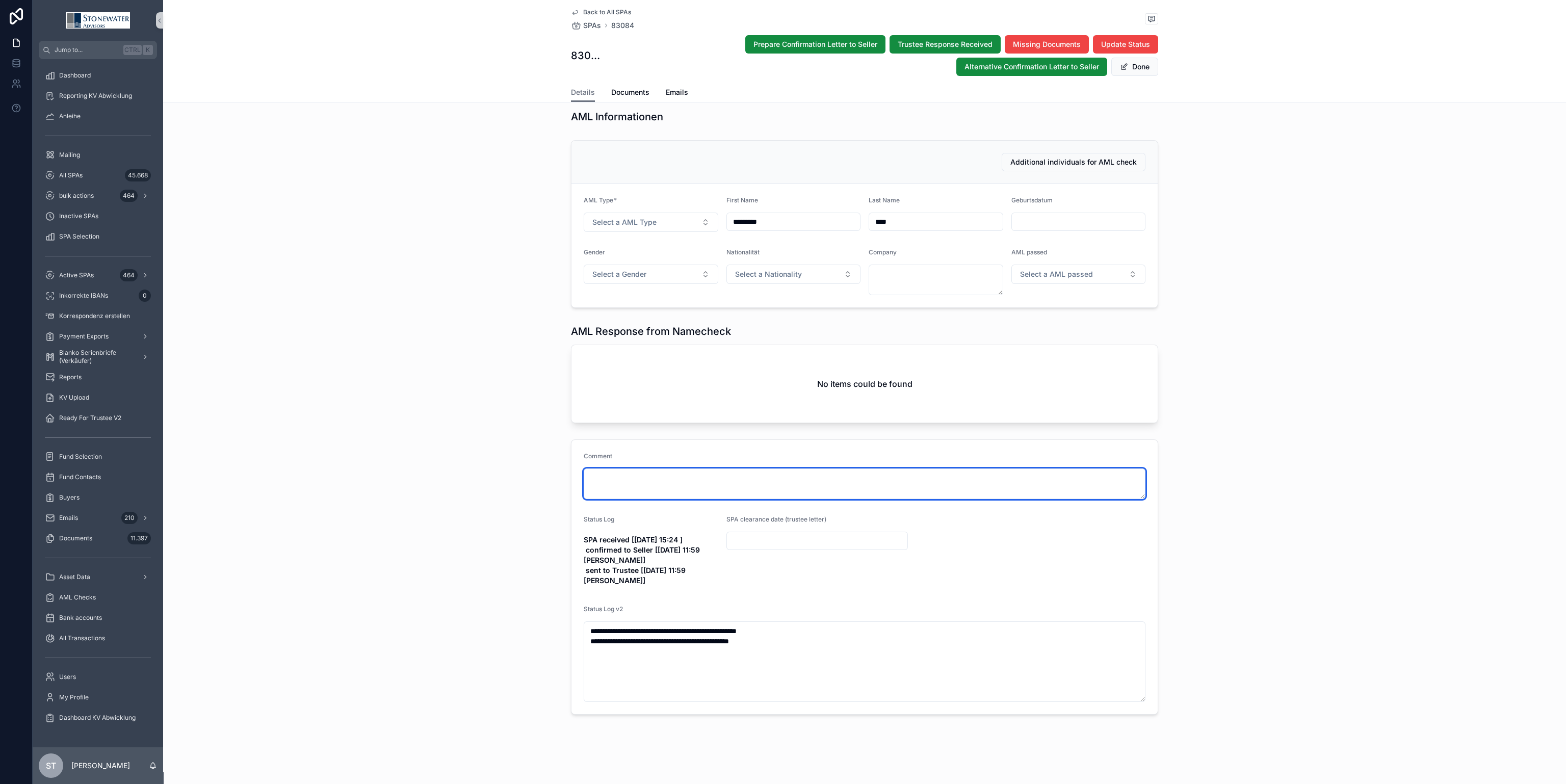
click at [675, 479] on textarea "scrollable content" at bounding box center [865, 484] width 562 height 31
paste textarea "**********"
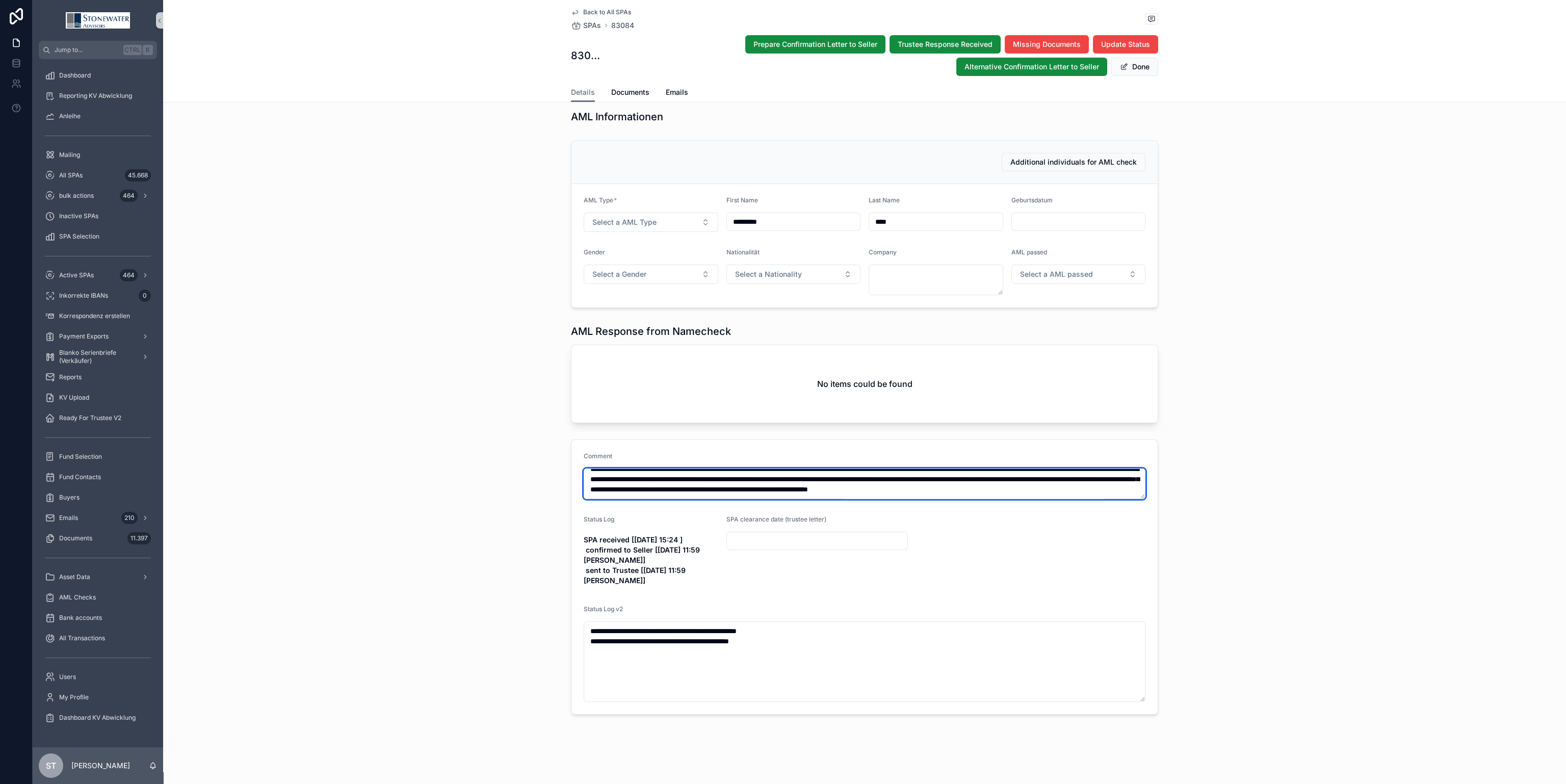
scroll to position [0, 0]
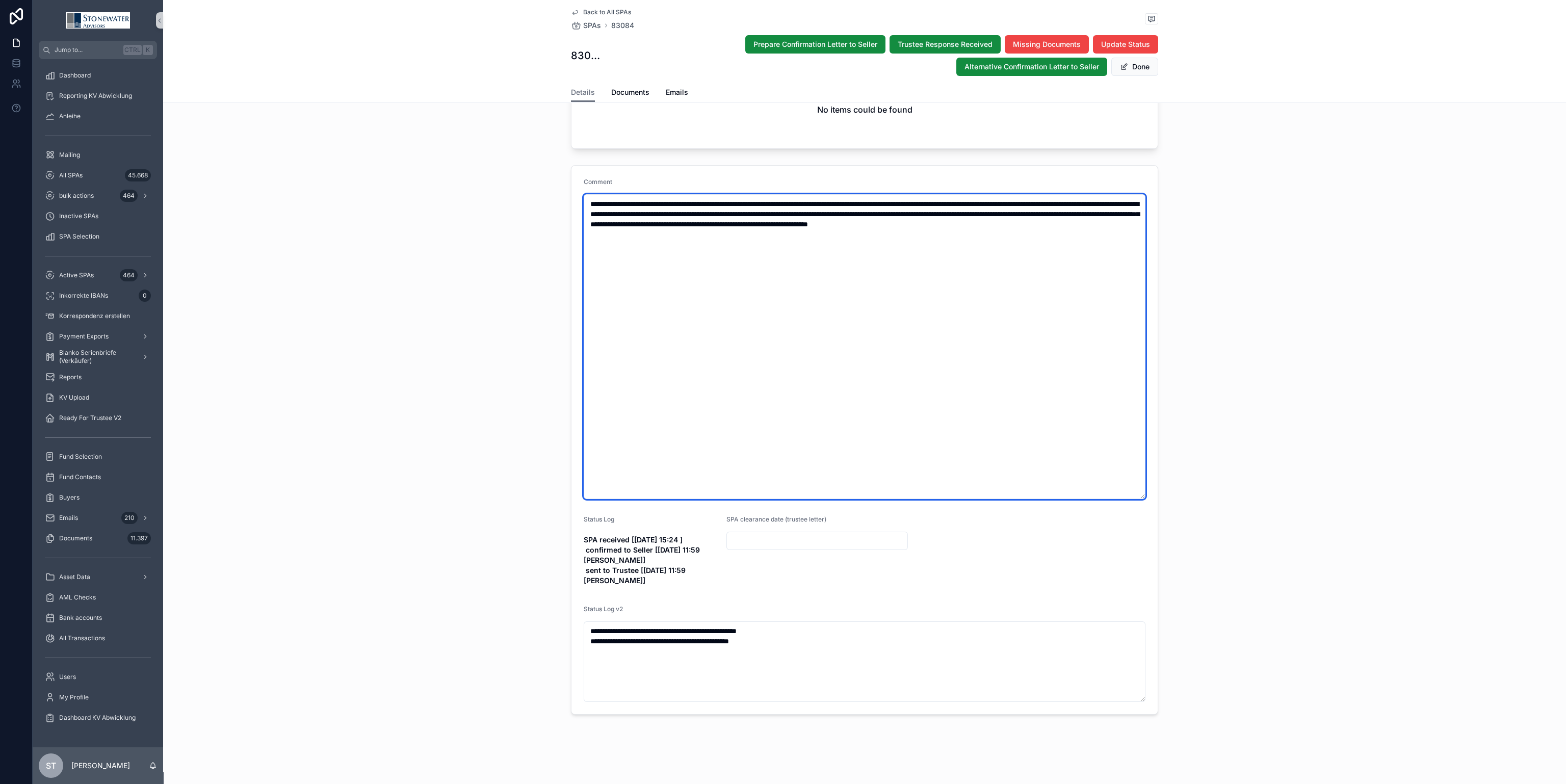
drag, startPoint x: 758, startPoint y: 511, endPoint x: 1041, endPoint y: 814, distance: 414.6
click at [1041, 783] on html "Jump to... Ctrl K Dashboard Reporting KV Abwicklung Anleihe Mailing All SPAs 45…" at bounding box center [783, 392] width 1566 height 784
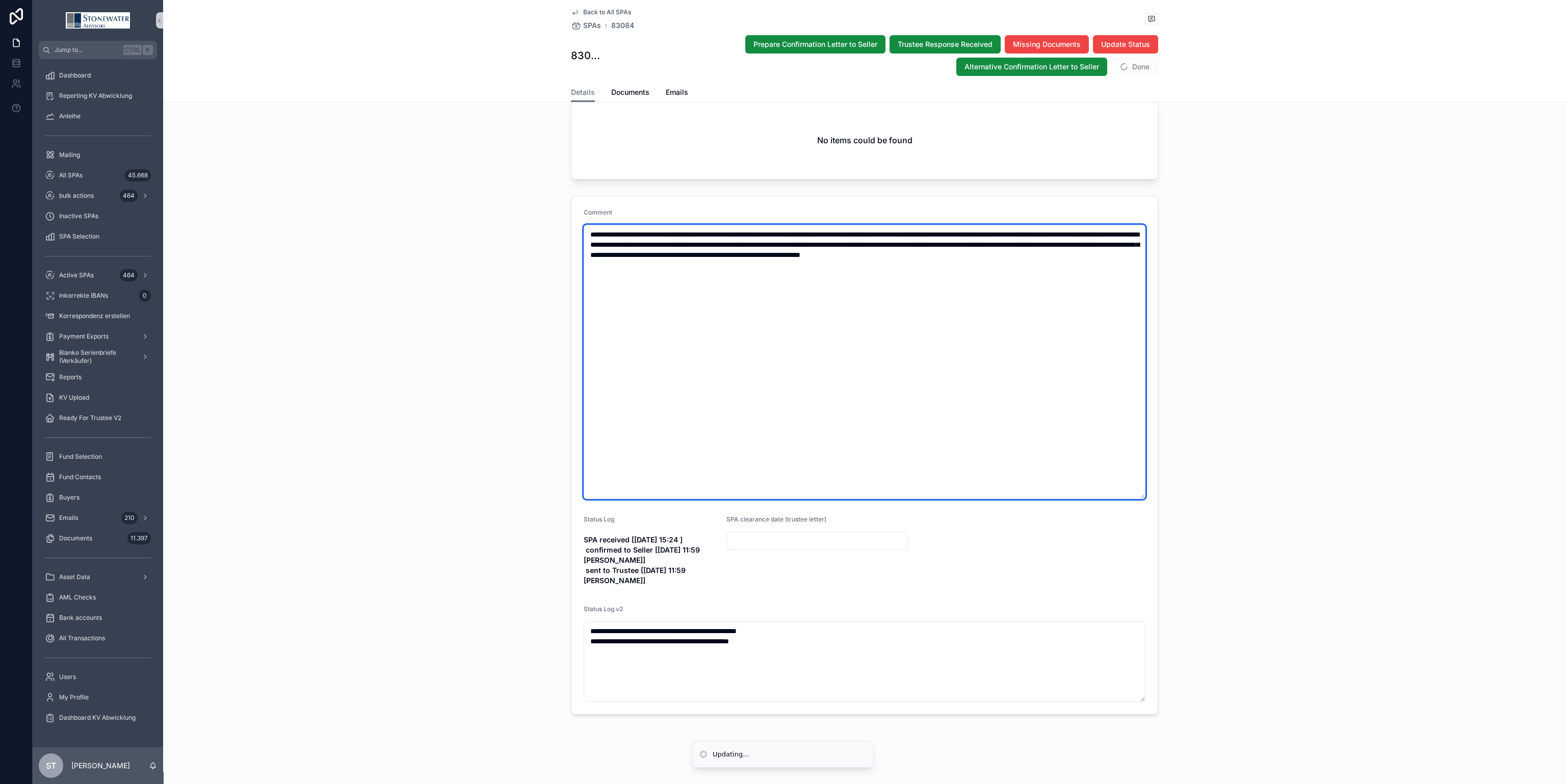
type textarea "**********"
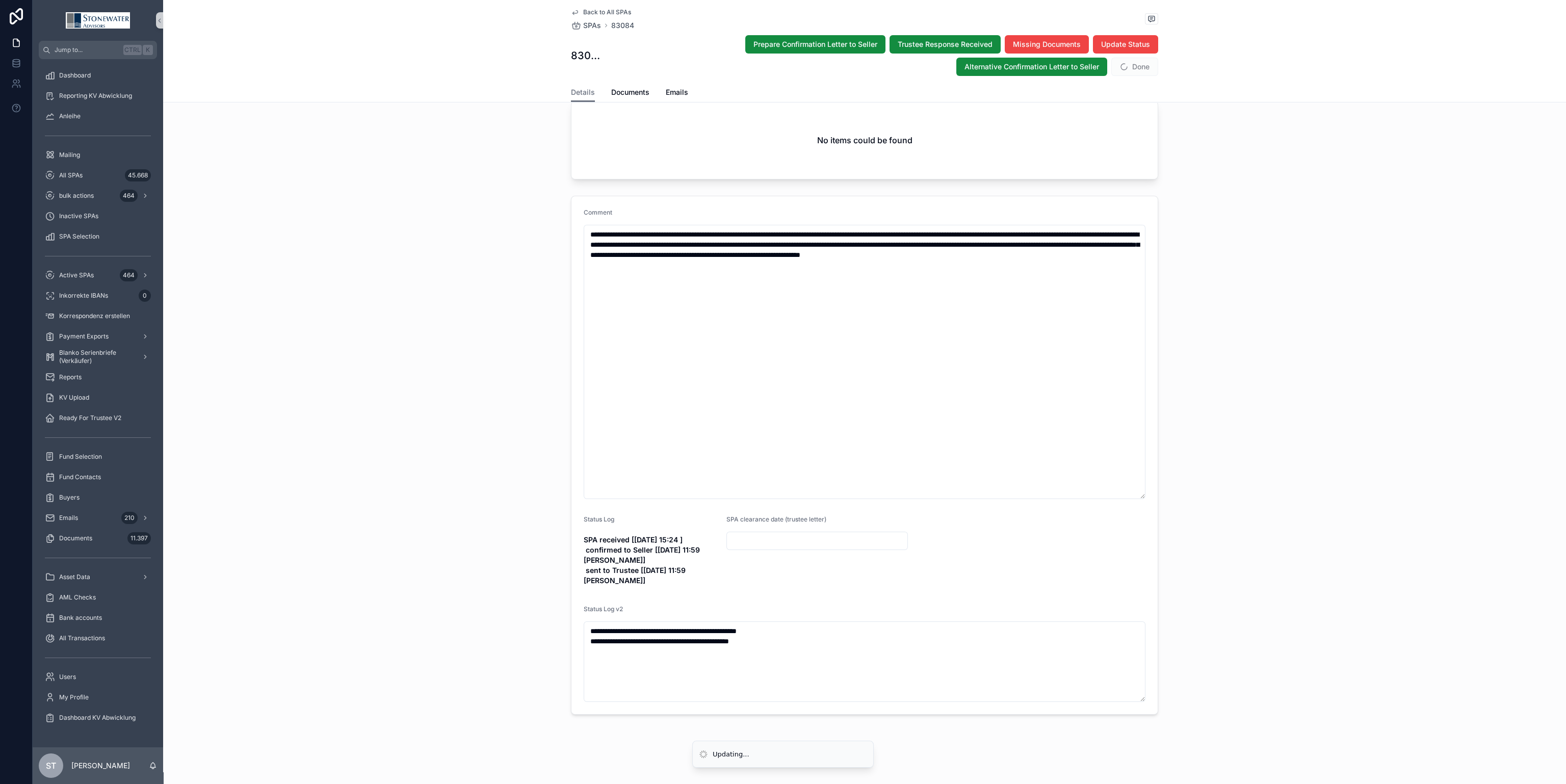
click at [1349, 391] on div "**********" at bounding box center [864, 455] width 1403 height 527
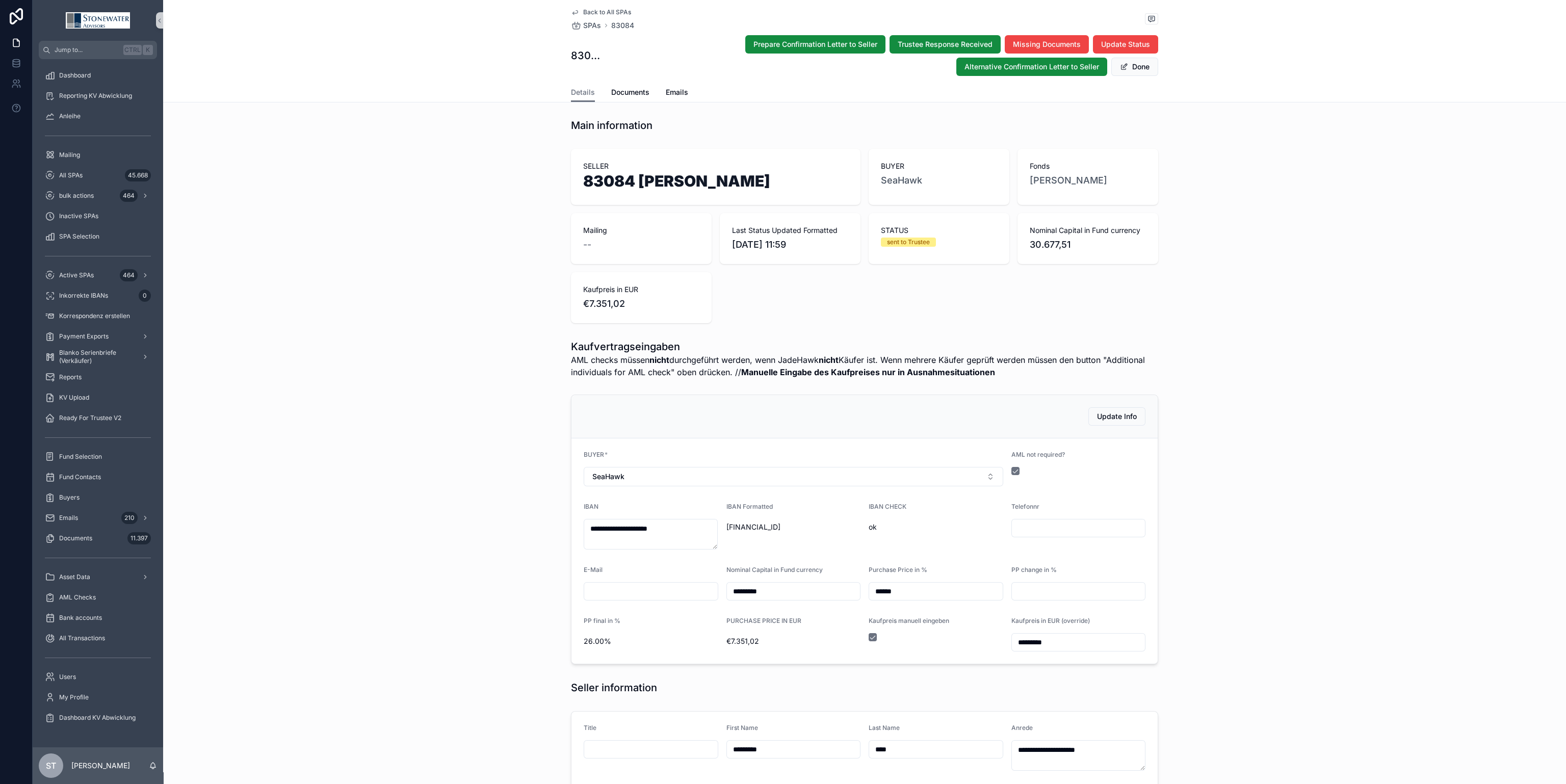
scroll to position [0, 0]
click at [1142, 68] on button "Done" at bounding box center [1134, 67] width 47 height 19
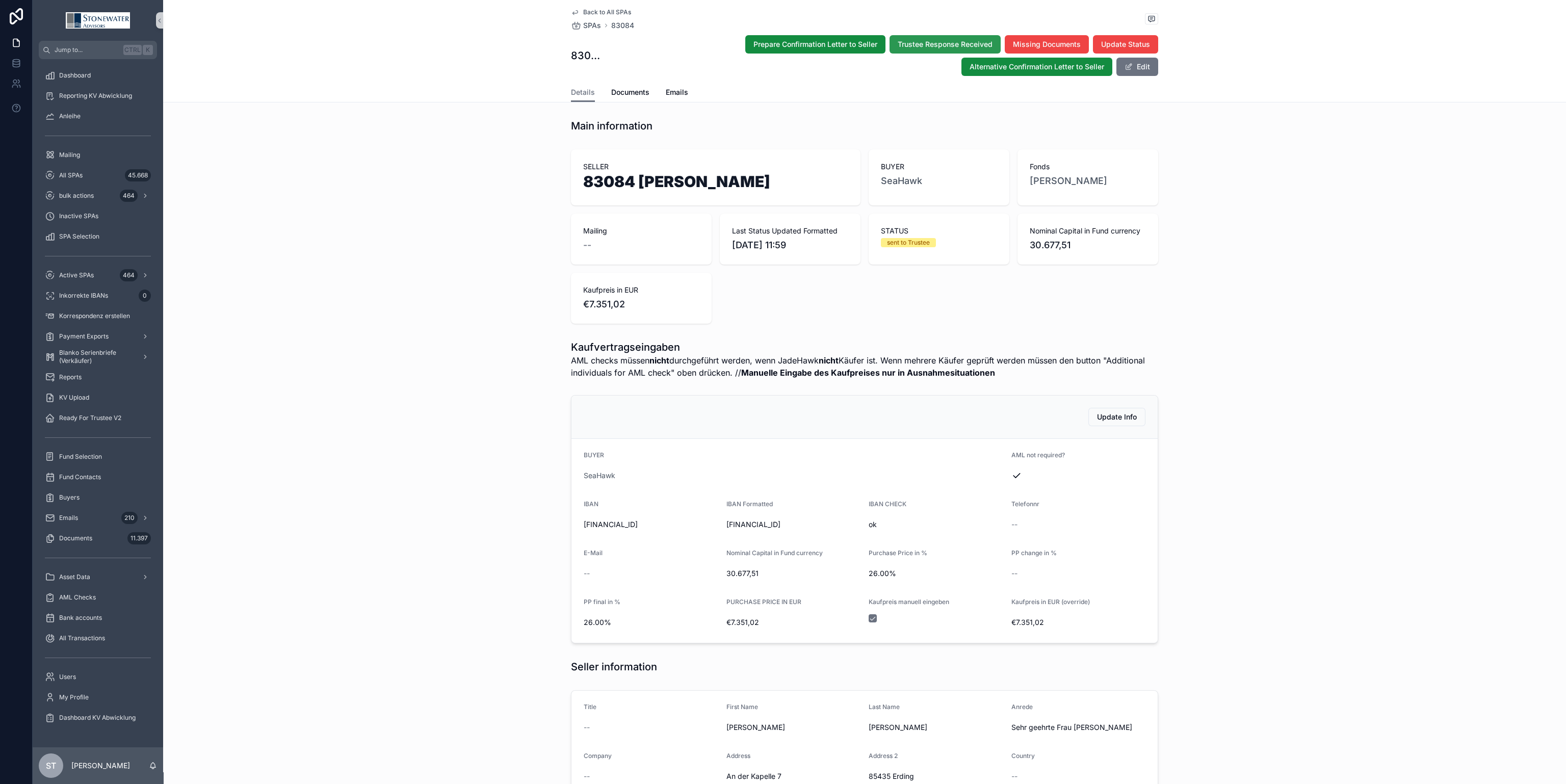
click at [961, 39] on span "Trustee Response Received" at bounding box center [946, 44] width 95 height 10
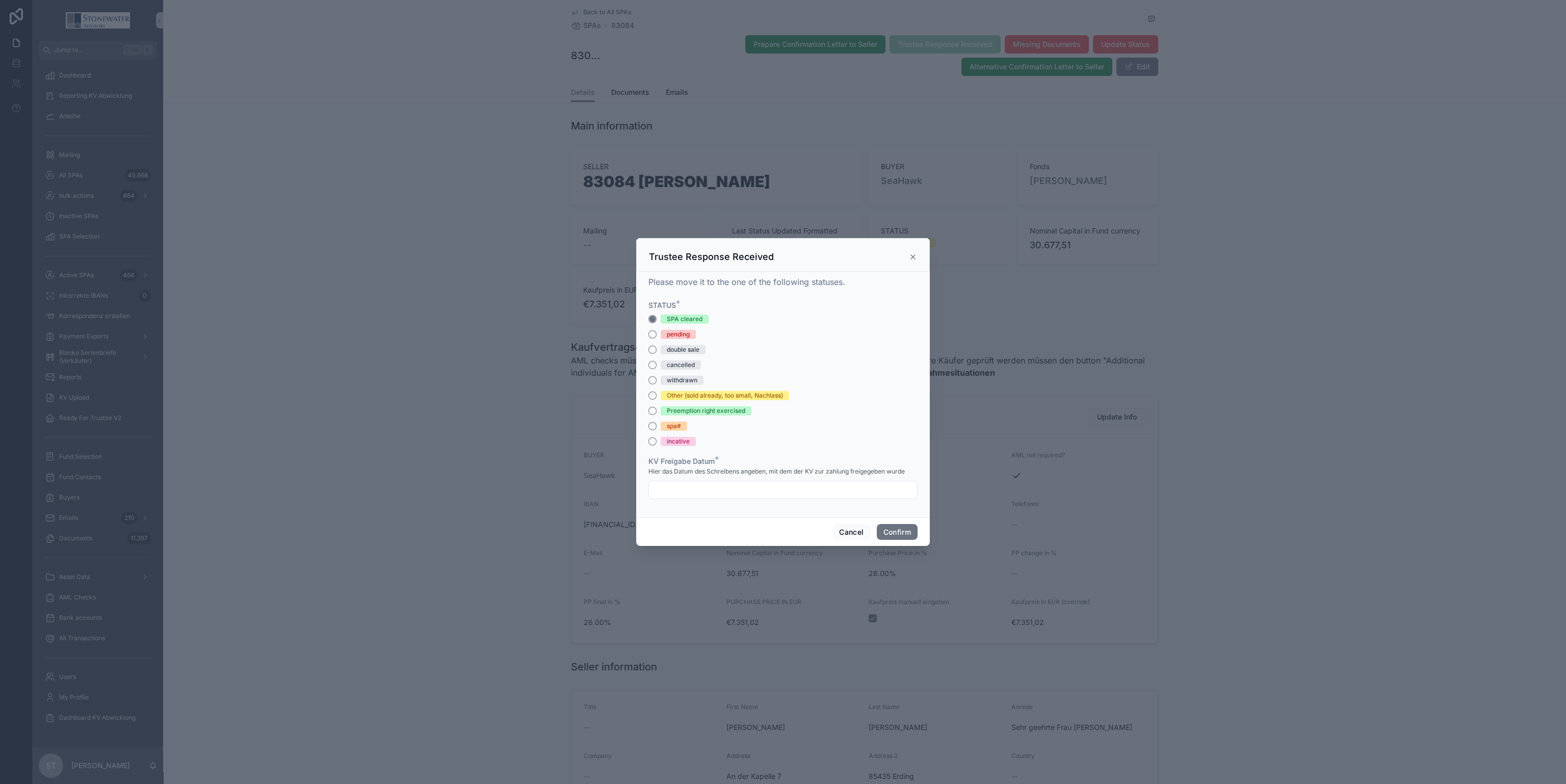
click at [693, 487] on input "text" at bounding box center [783, 490] width 268 height 14
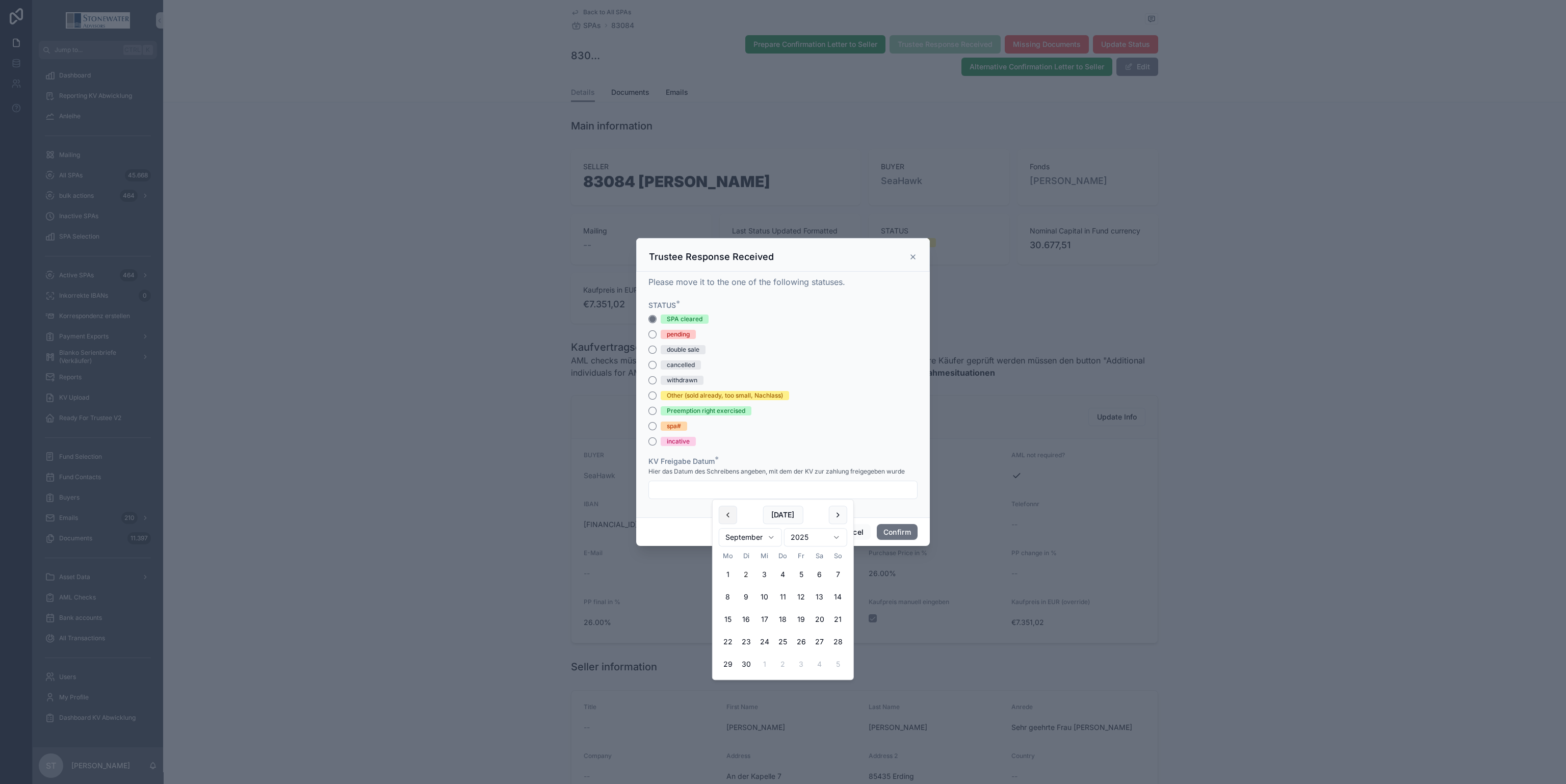
click at [726, 518] on button at bounding box center [728, 515] width 19 height 19
click at [780, 662] on button "28" at bounding box center [783, 664] width 19 height 19
type input "*********"
click at [901, 530] on button "Confirm" at bounding box center [897, 531] width 41 height 16
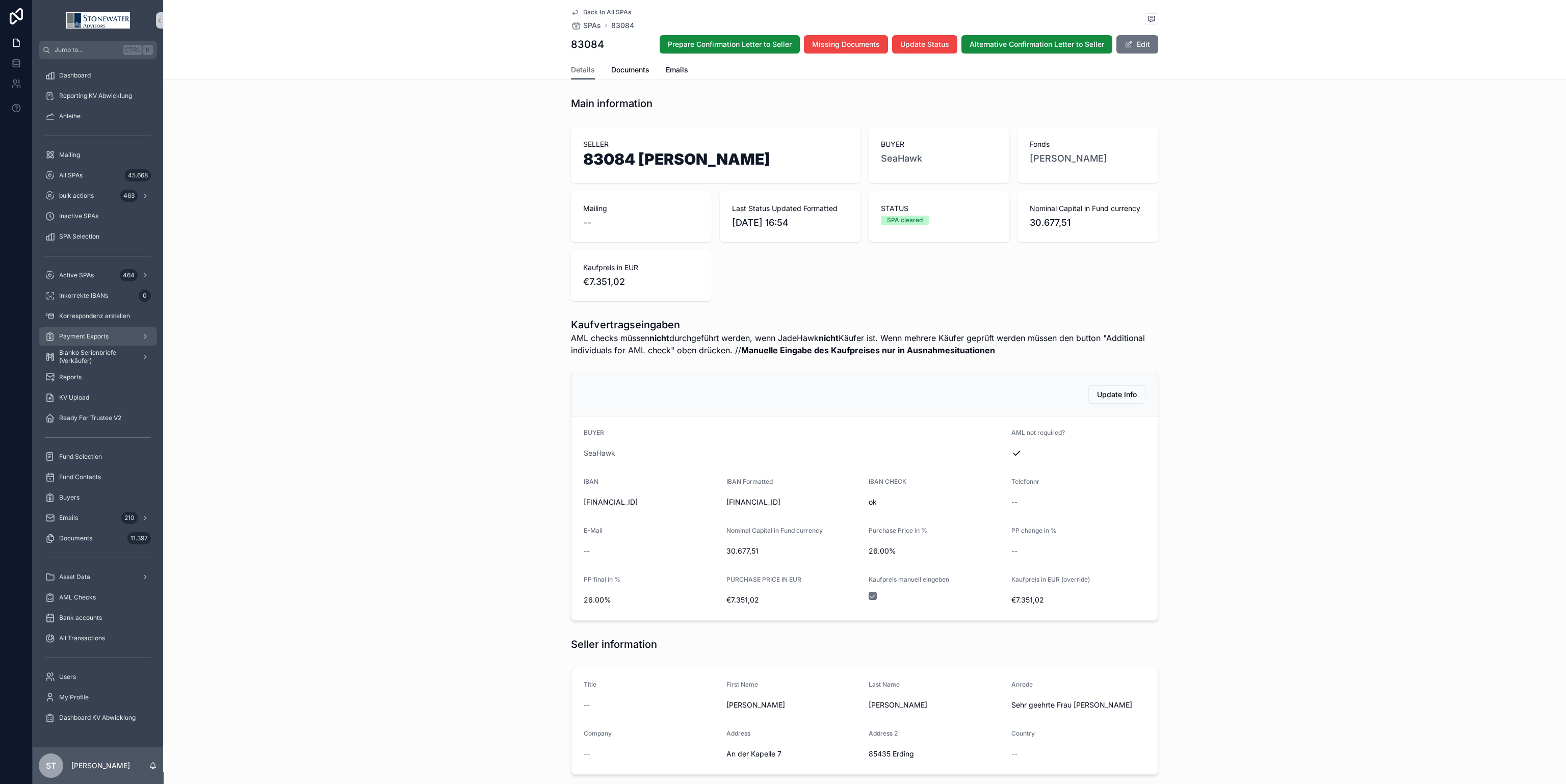
click at [70, 338] on span "Payment Exports" at bounding box center [84, 337] width 49 height 8
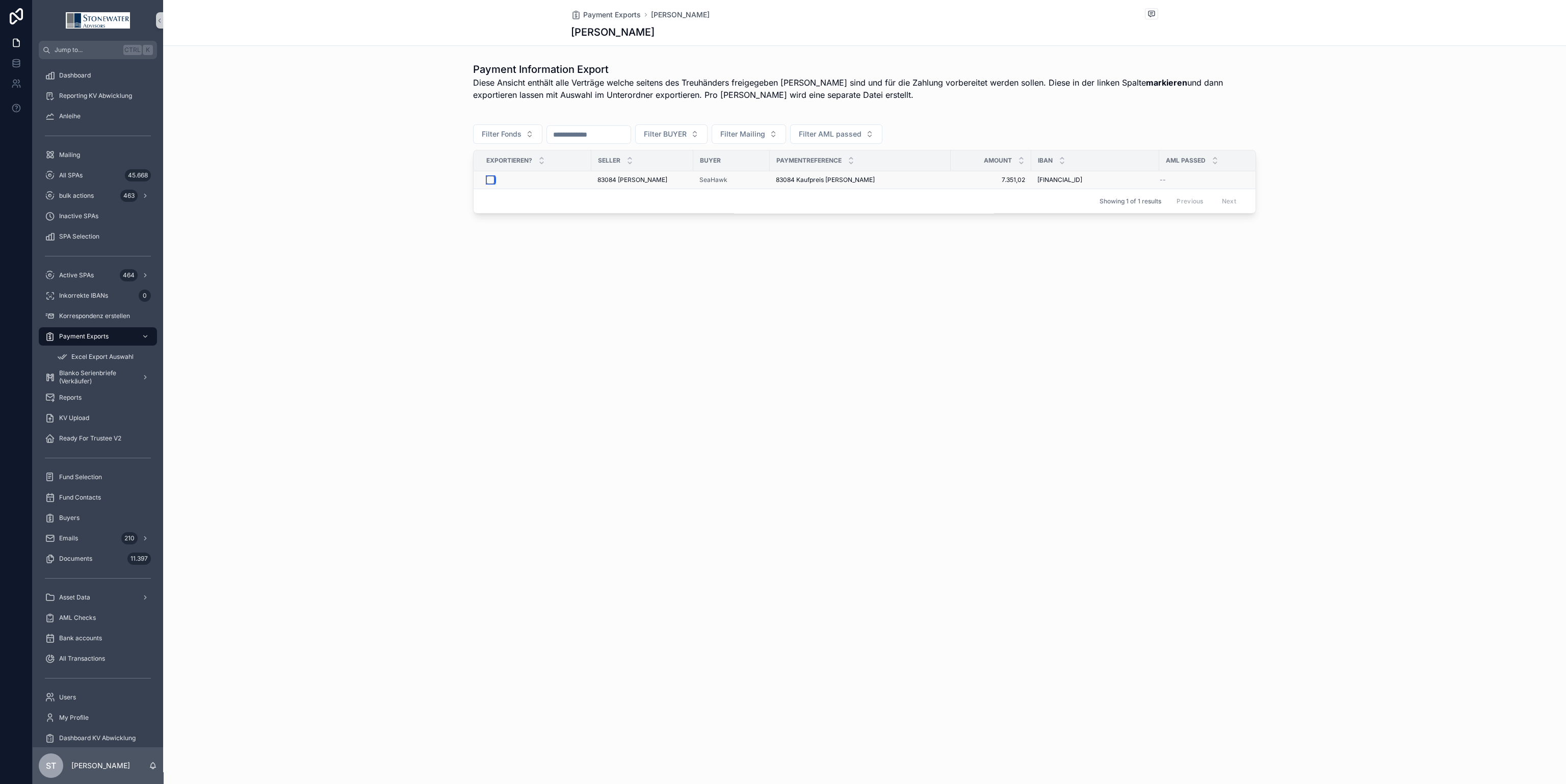
click at [491, 181] on button "scrollable content" at bounding box center [491, 180] width 8 height 8
click at [81, 357] on span "Excel Export Auswahl" at bounding box center [102, 357] width 62 height 8
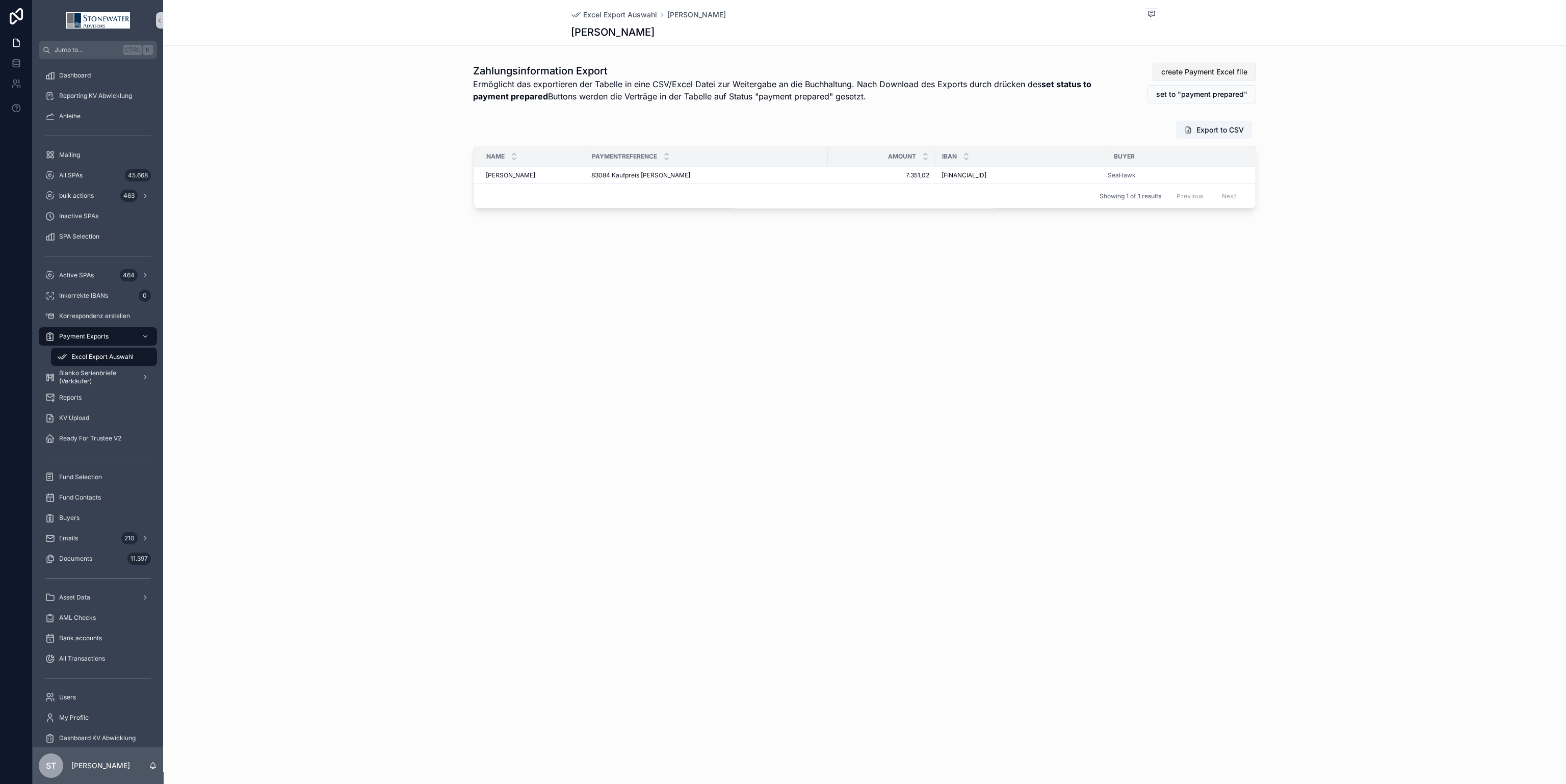
click at [1226, 65] on button "create Payment Excel file" at bounding box center [1204, 72] width 104 height 19
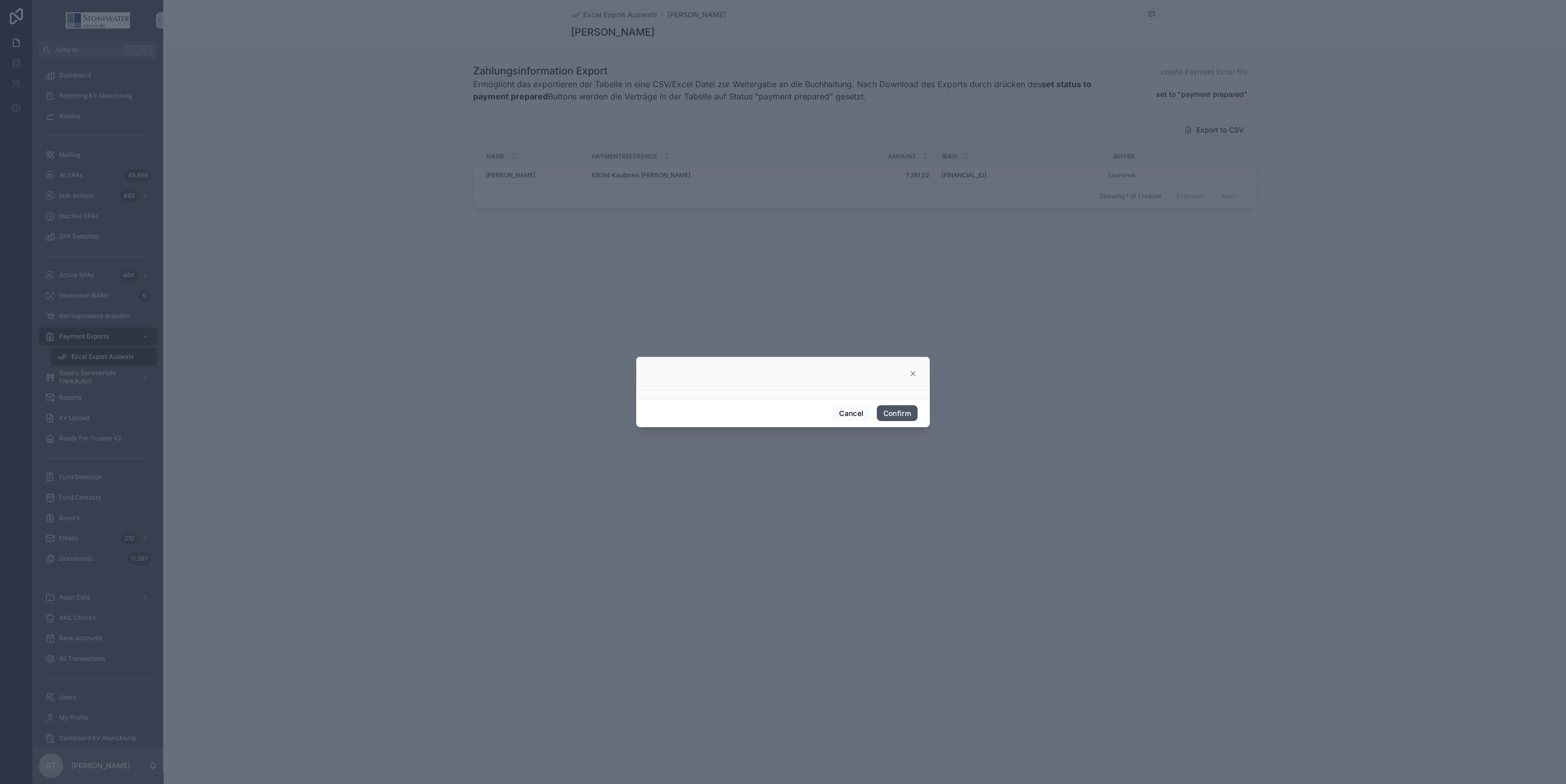
click at [901, 414] on button "Confirm" at bounding box center [897, 412] width 41 height 16
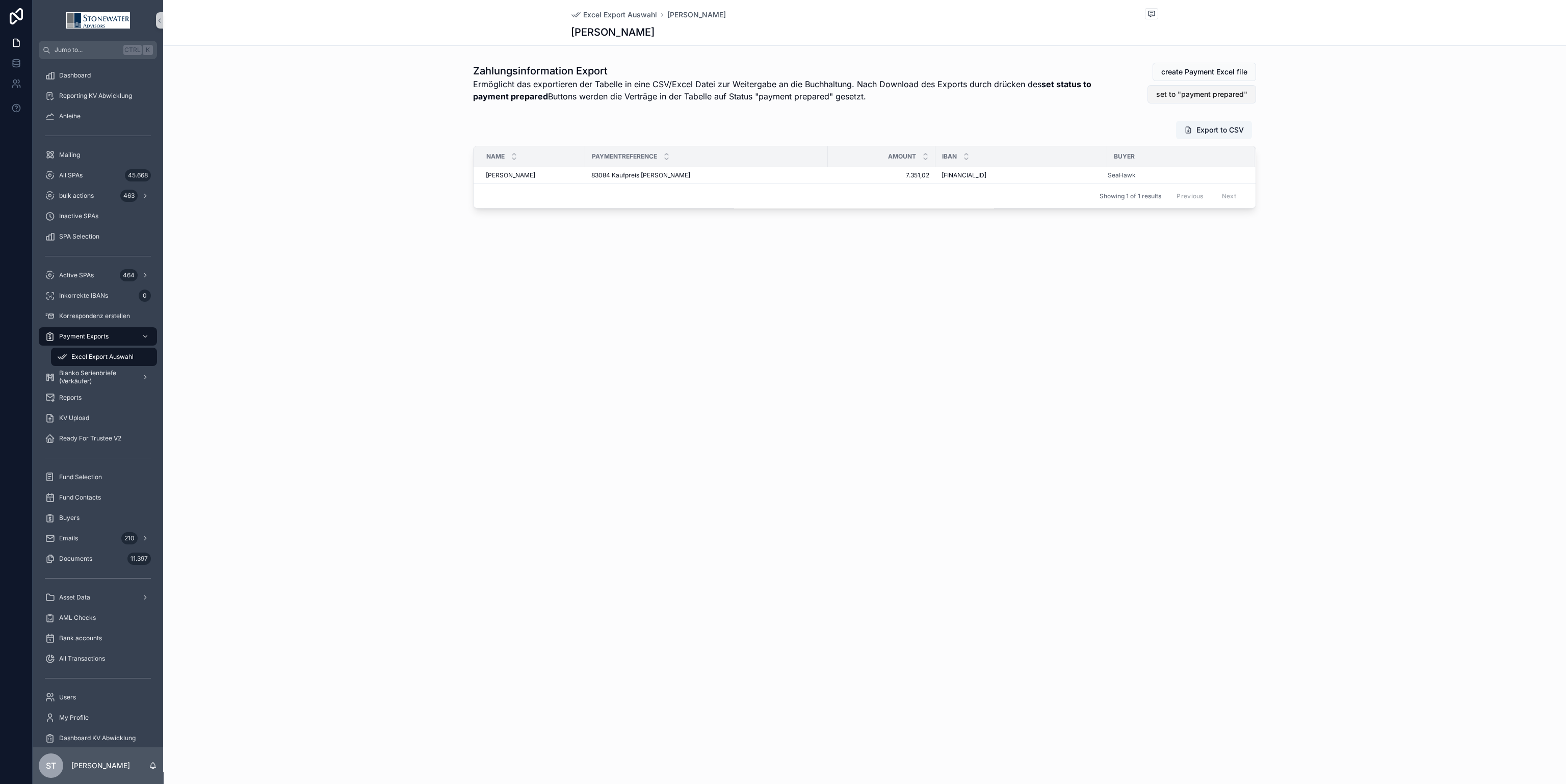
click at [1241, 98] on span "set to "payment prepared"" at bounding box center [1202, 94] width 92 height 10
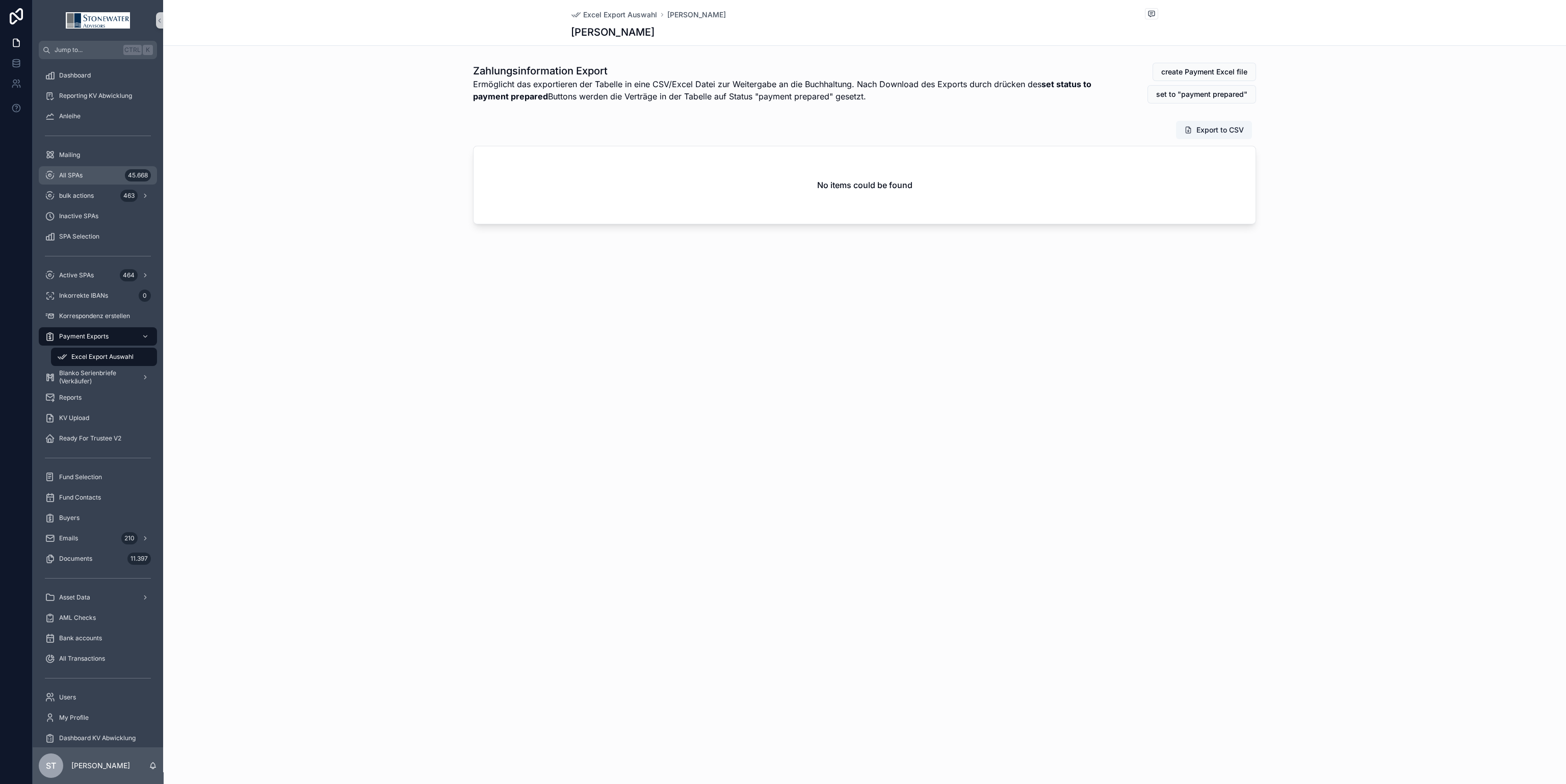
click at [70, 172] on span "All SPAs" at bounding box center [71, 176] width 24 height 8
